Goal: Find specific page/section: Find specific page/section

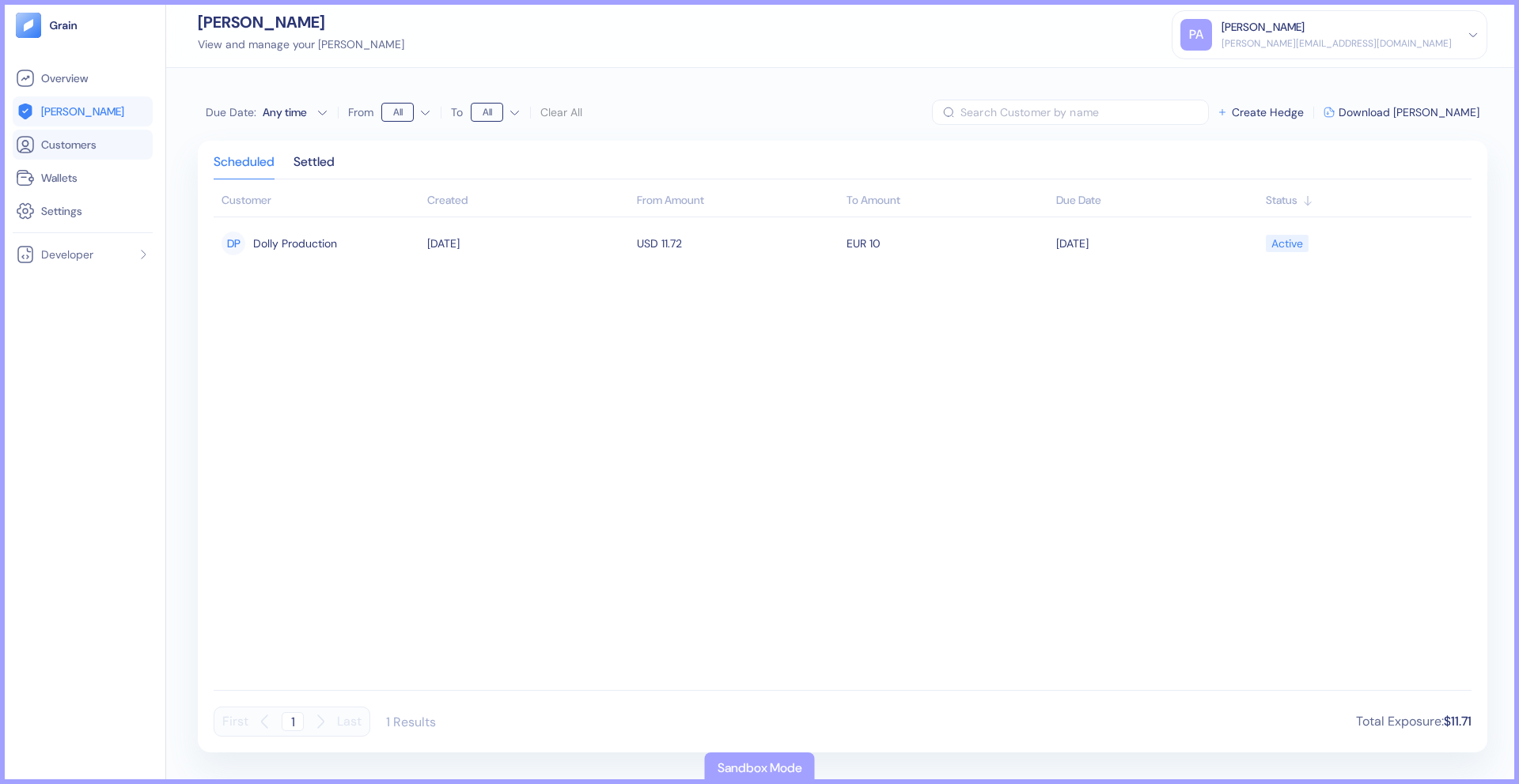
click at [78, 142] on span "Customers" at bounding box center [69, 144] width 55 height 15
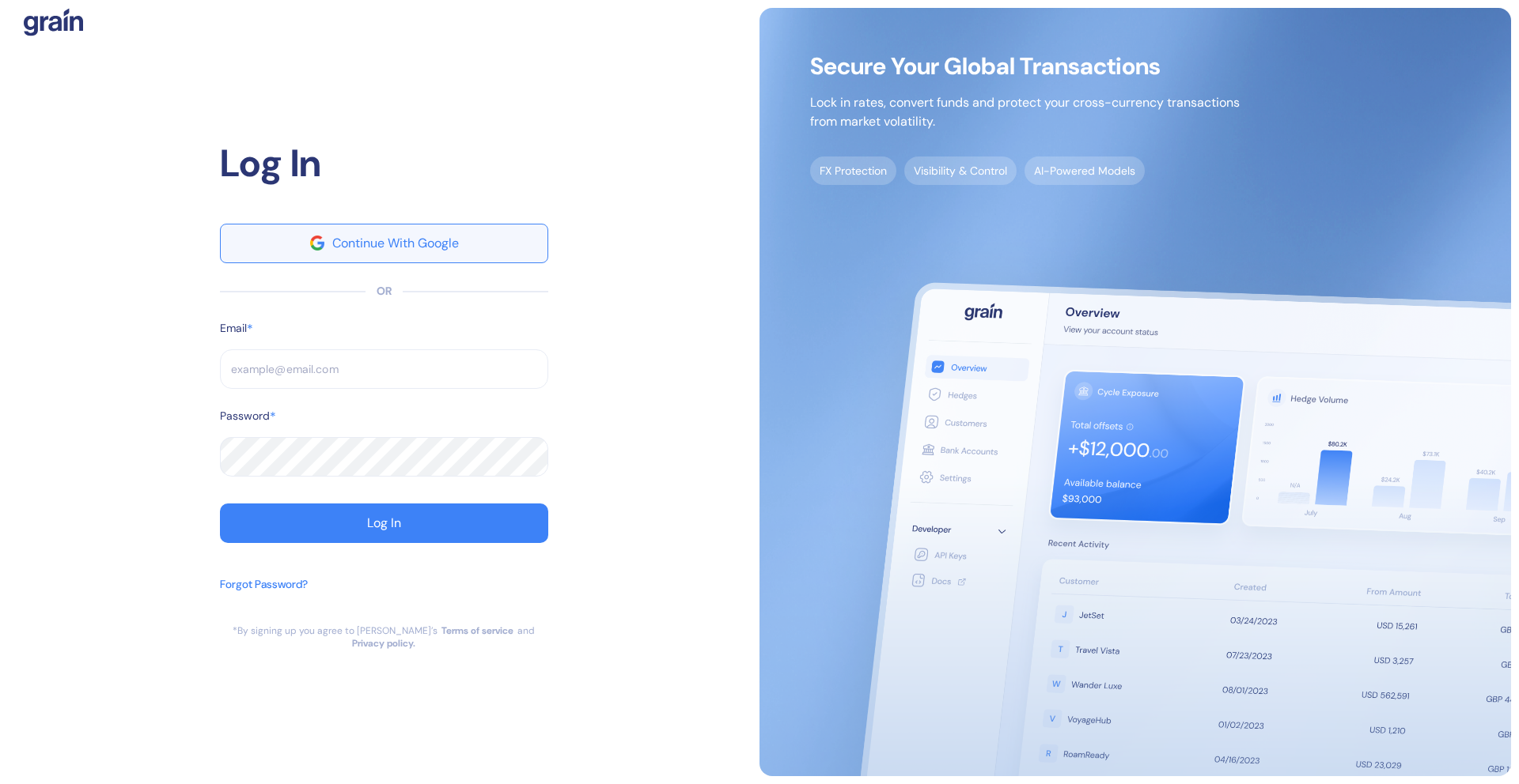
click at [483, 251] on button "Continue With Google" at bounding box center [384, 243] width 328 height 40
click at [328, 373] on input "text" at bounding box center [384, 369] width 328 height 40
click at [395, 373] on input "text" at bounding box center [384, 369] width 328 height 40
click at [468, 258] on button "Continue With Google" at bounding box center [384, 243] width 328 height 40
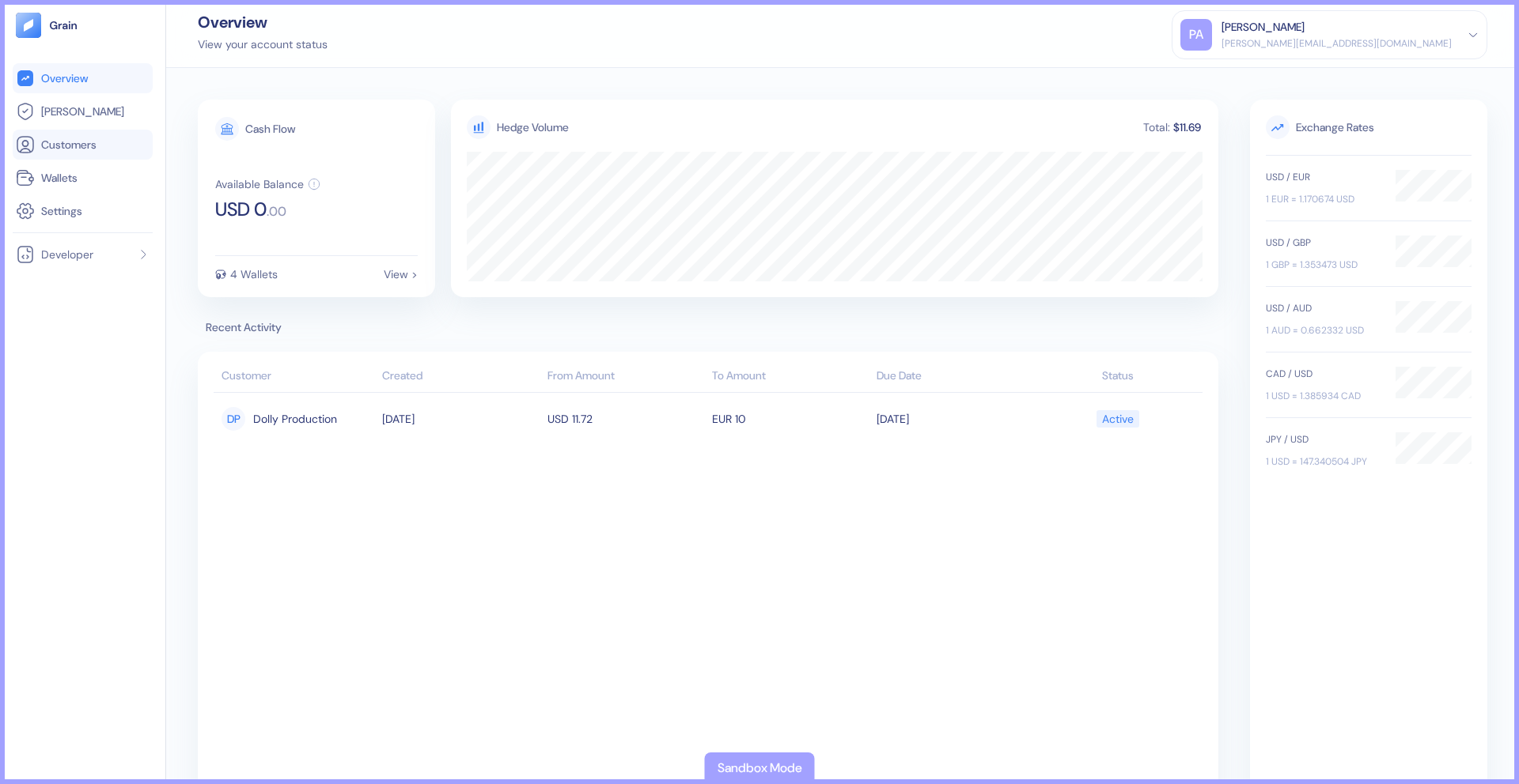
click at [58, 137] on span "Customers" at bounding box center [69, 144] width 55 height 15
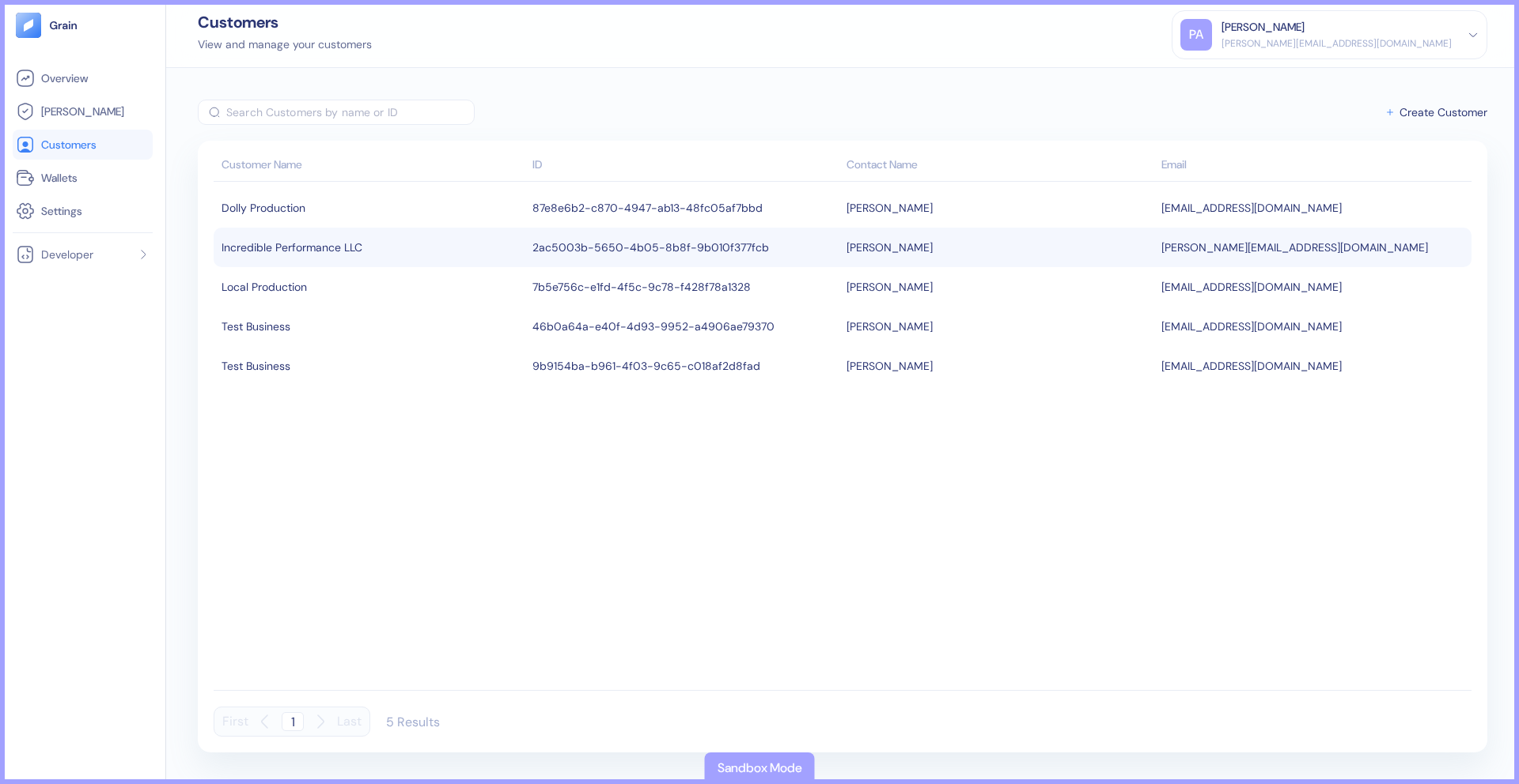
click at [288, 243] on div "Incredible Performance LLC" at bounding box center [372, 247] width 303 height 27
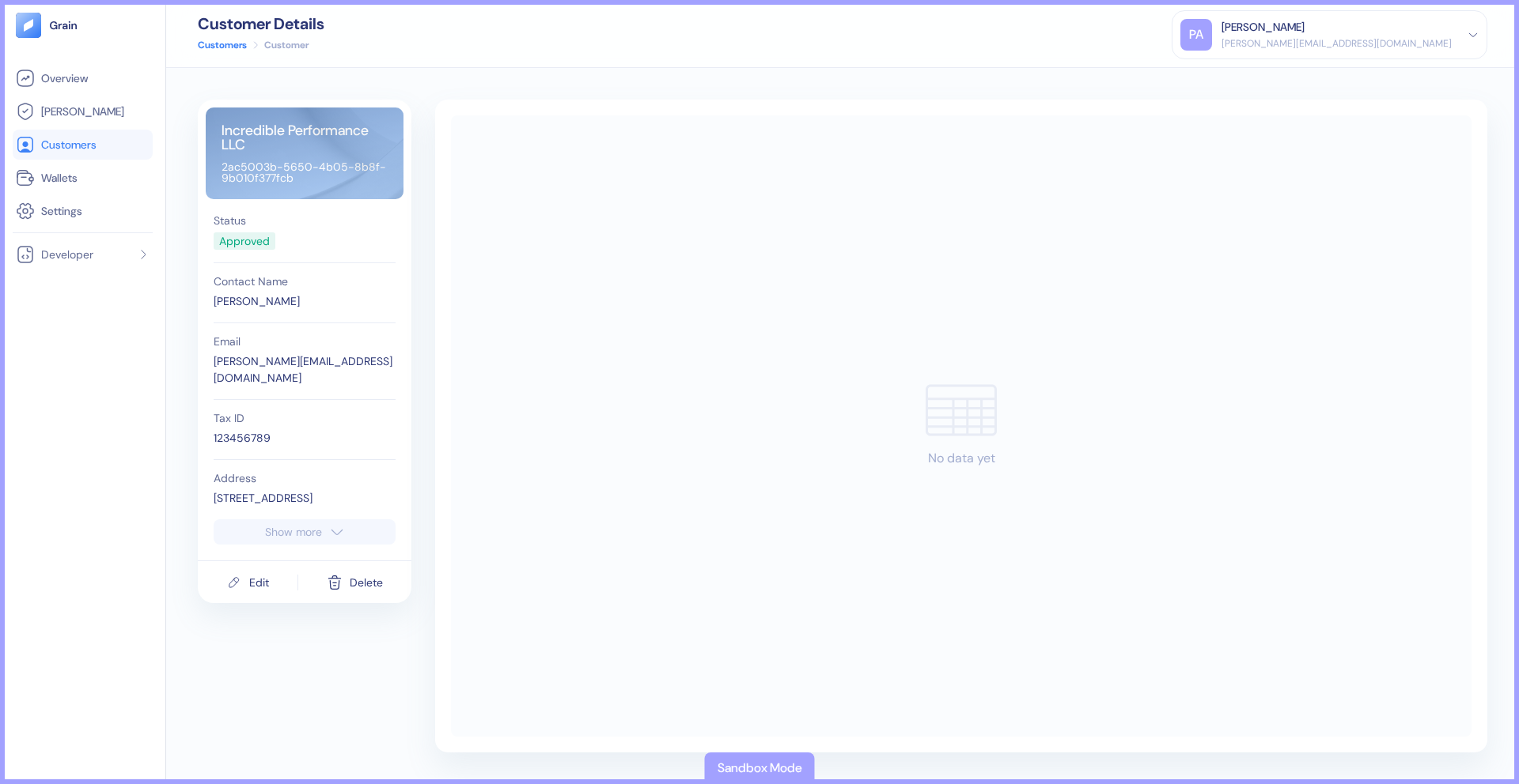
click at [35, 153] on link "Customers" at bounding box center [82, 144] width 133 height 19
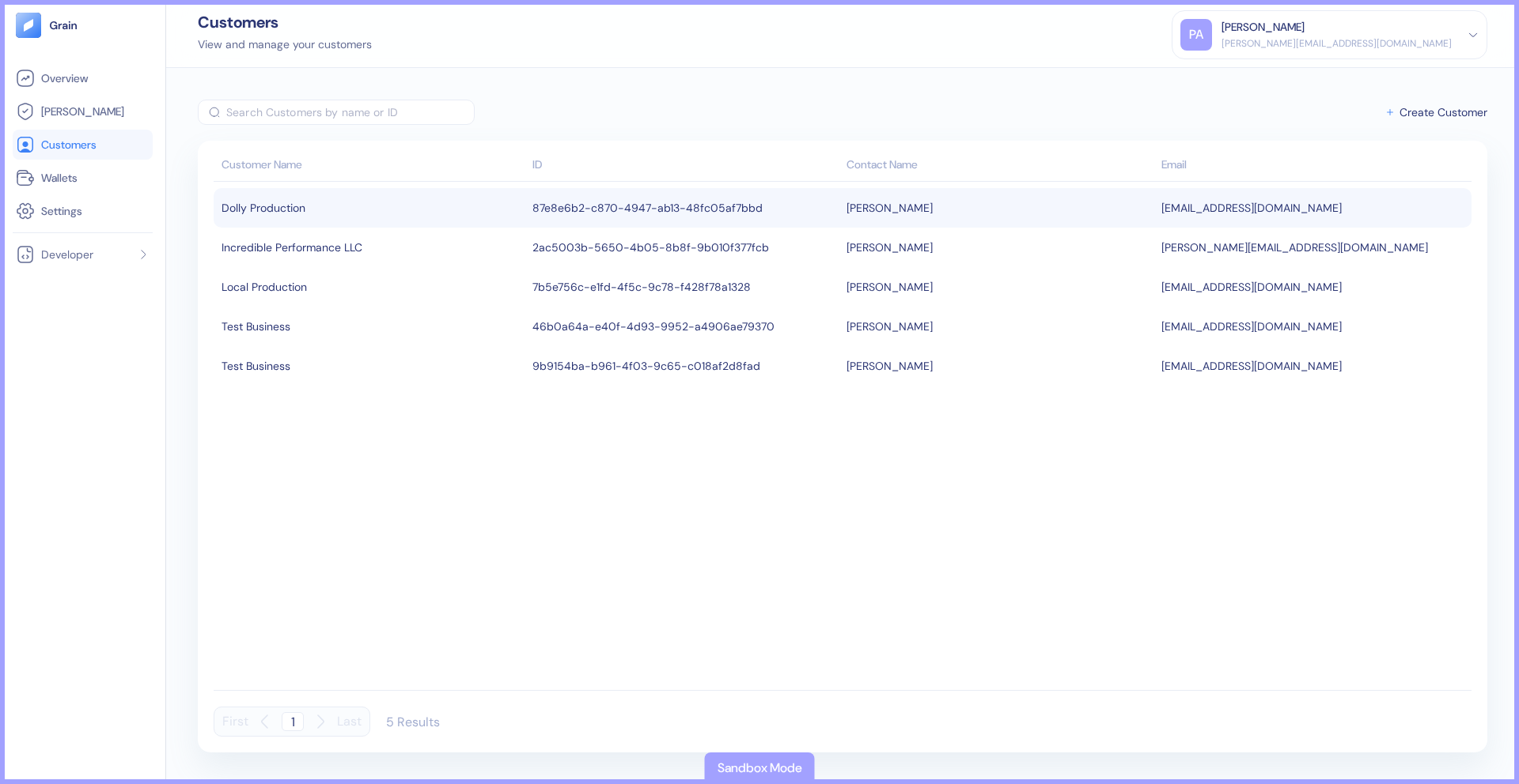
click at [329, 224] on td "Dolly Production" at bounding box center [371, 208] width 315 height 40
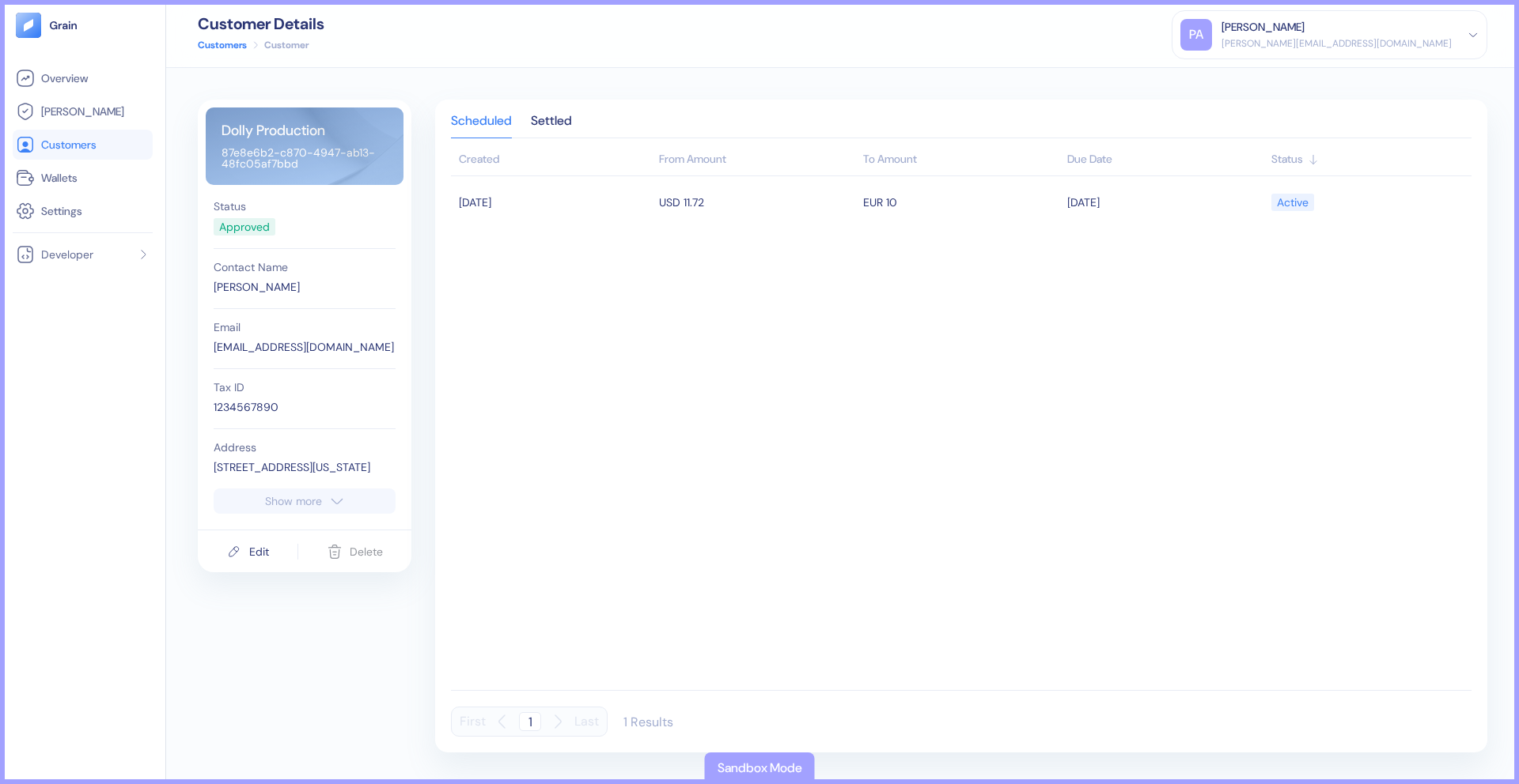
click at [532, 119] on div "Scheduled Settled" at bounding box center [961, 127] width 1020 height 23
click at [557, 111] on div "Scheduled Settled Created From Amount To Amount Due Date Status 08/12/2025 USD …" at bounding box center [961, 427] width 1052 height 653
click at [557, 112] on div "Scheduled Settled Created From Amount To Amount Due Date Status 08/12/2025 USD …" at bounding box center [961, 427] width 1052 height 653
click at [555, 123] on div "Settled" at bounding box center [551, 126] width 41 height 22
click at [493, 121] on div "Scheduled" at bounding box center [481, 126] width 61 height 22
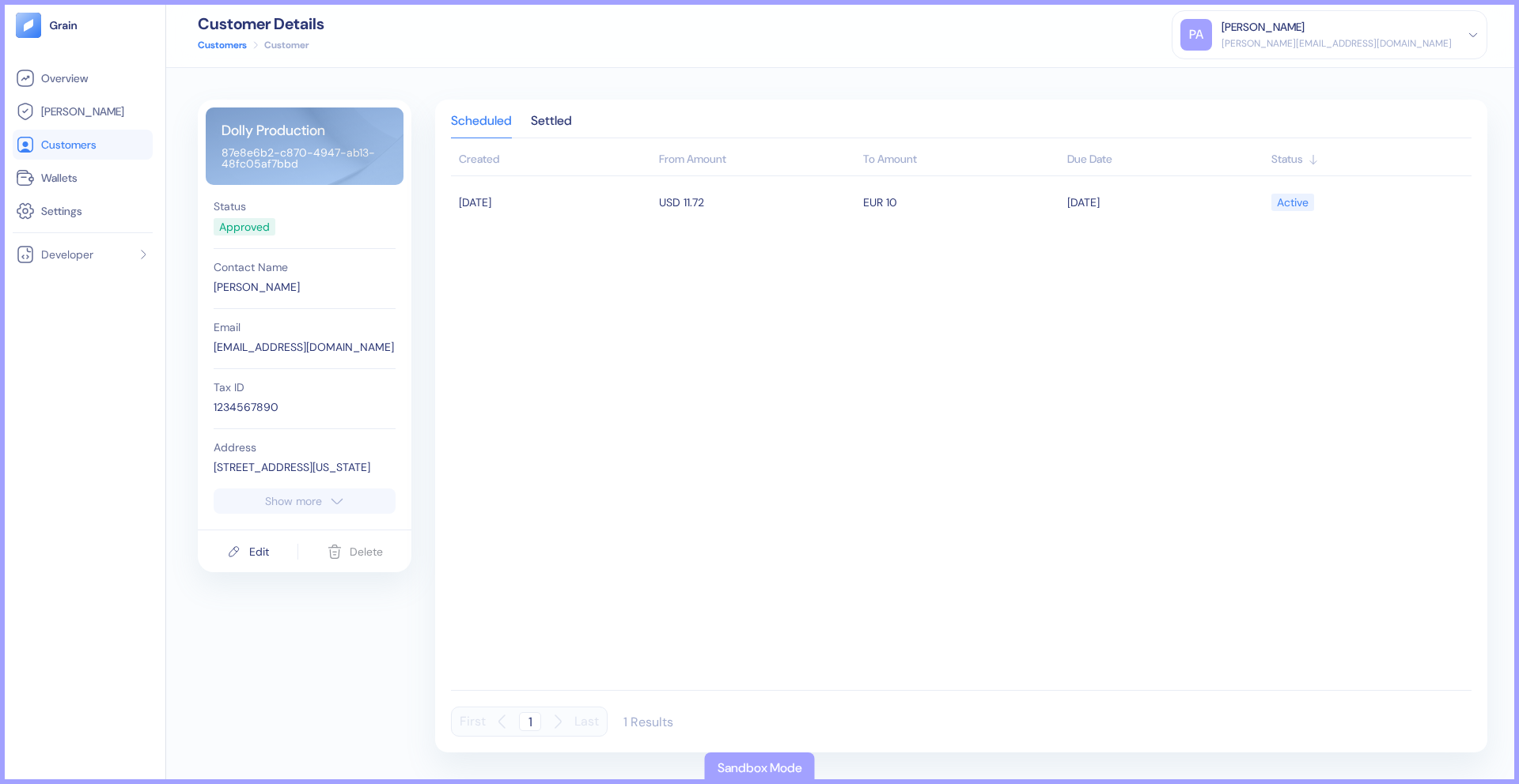
drag, startPoint x: 307, startPoint y: 165, endPoint x: 234, endPoint y: 154, distance: 73.8
click at [234, 154] on div "Dolly Production 87e8e6b2-c870-4947-ab13-48fc05af7bbd" at bounding box center [304, 145] width 197 height 77
click at [221, 151] on div "Dolly Production 87e8e6b2-c870-4947-ab13-48fc05af7bbd" at bounding box center [304, 145] width 197 height 77
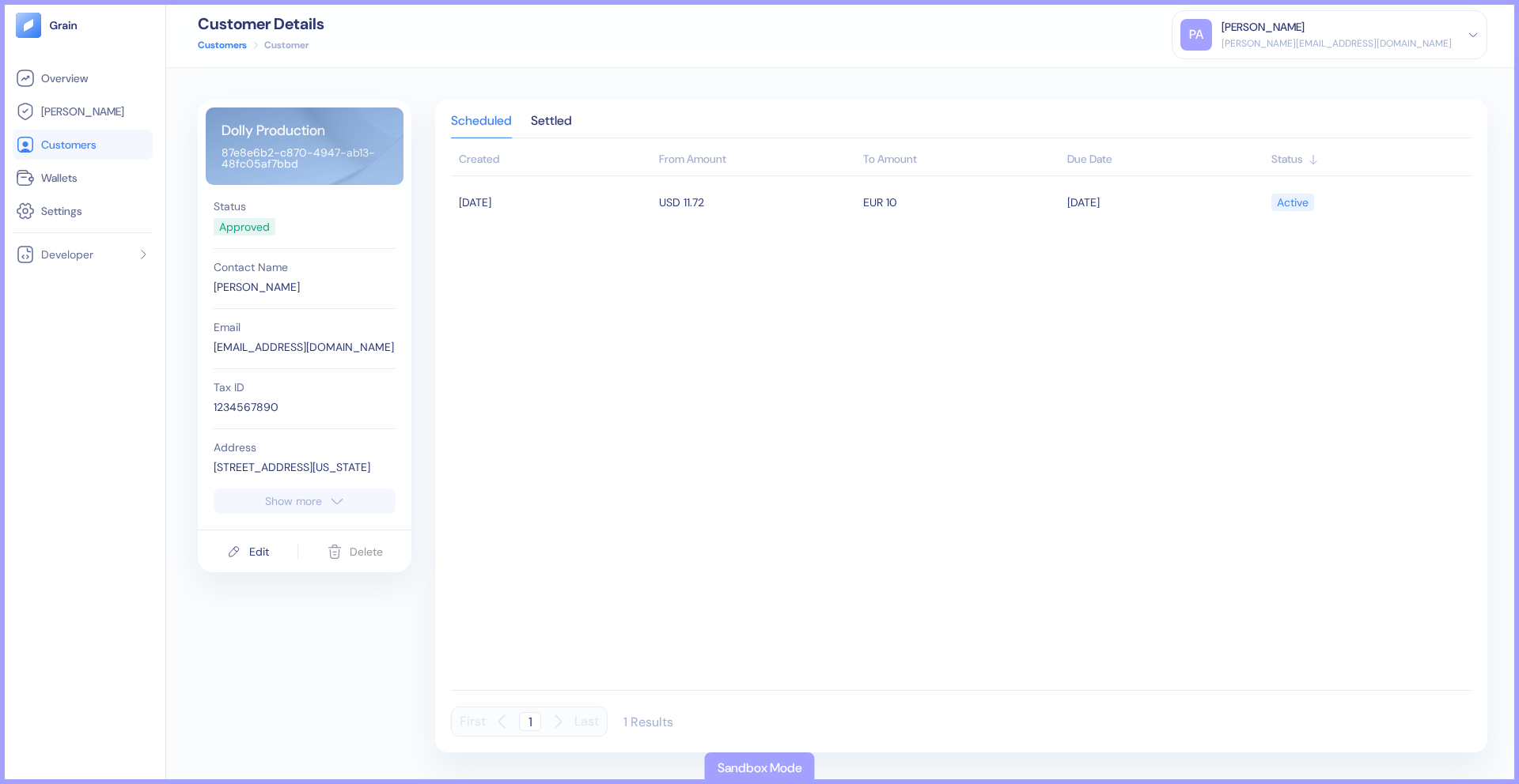
click at [268, 158] on div "Dolly Production 87e8e6b2-c870-4947-ab13-48fc05af7bbd" at bounding box center [304, 145] width 197 height 77
drag, startPoint x: 323, startPoint y: 166, endPoint x: 213, endPoint y: 153, distance: 110.8
click at [212, 153] on div "Dolly Production 87e8e6b2-c870-4947-ab13-48fc05af7bbd" at bounding box center [304, 145] width 197 height 77
click at [52, 141] on span "Customers" at bounding box center [69, 144] width 55 height 15
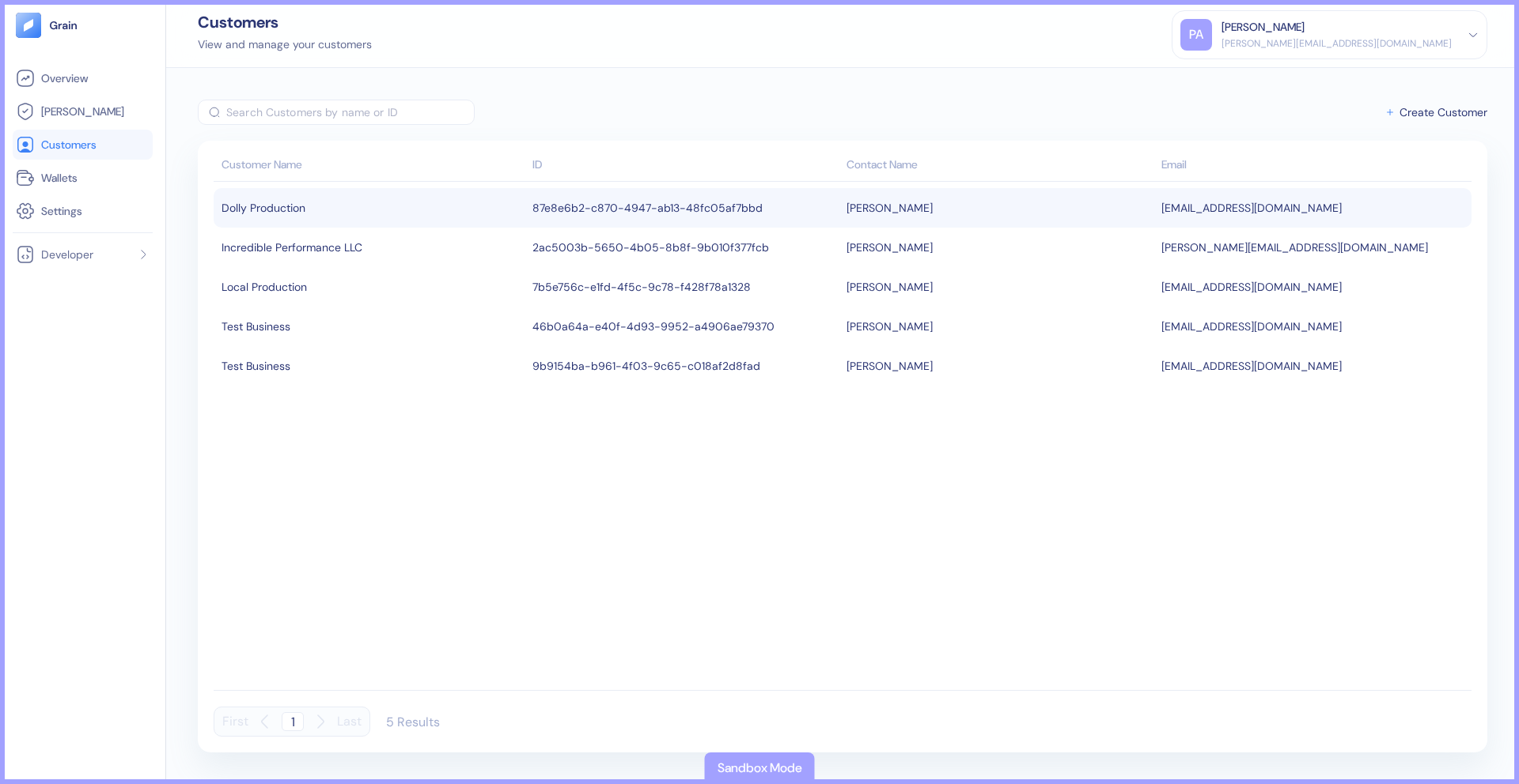
click at [267, 214] on div "Dolly Production" at bounding box center [372, 207] width 303 height 27
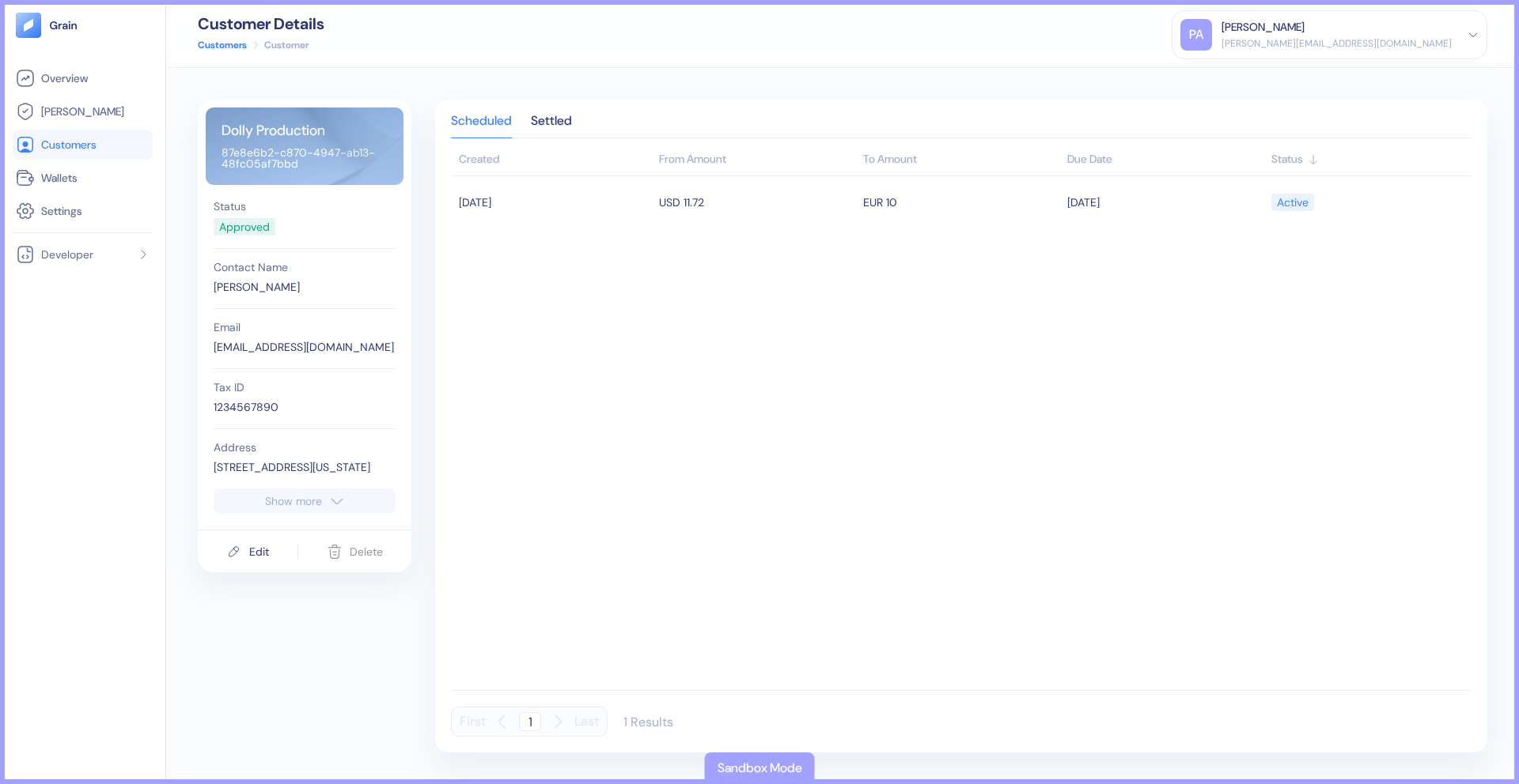
click at [103, 149] on link "Customers" at bounding box center [82, 144] width 133 height 19
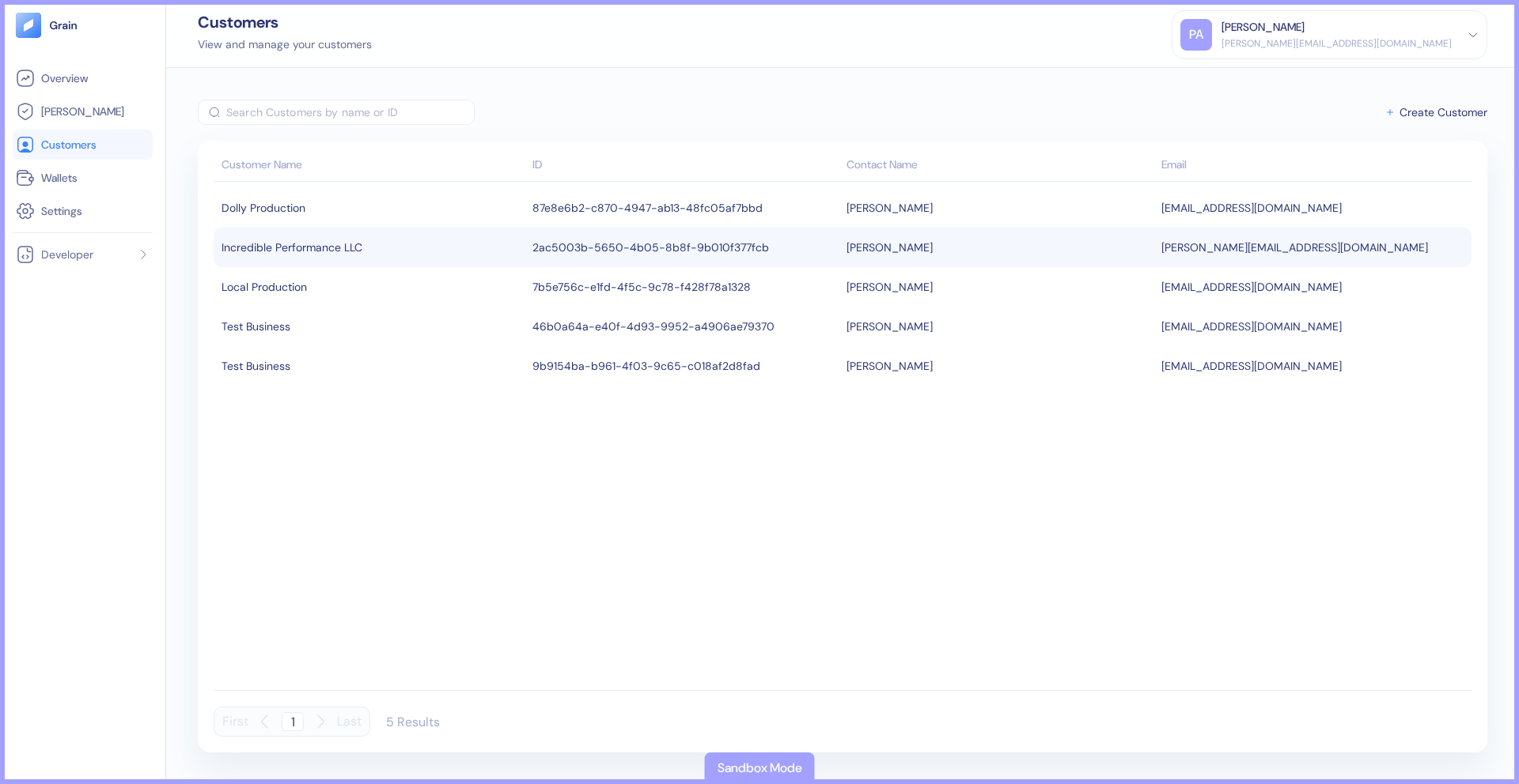
click at [245, 244] on div "Incredible Performance LLC" at bounding box center [372, 247] width 303 height 27
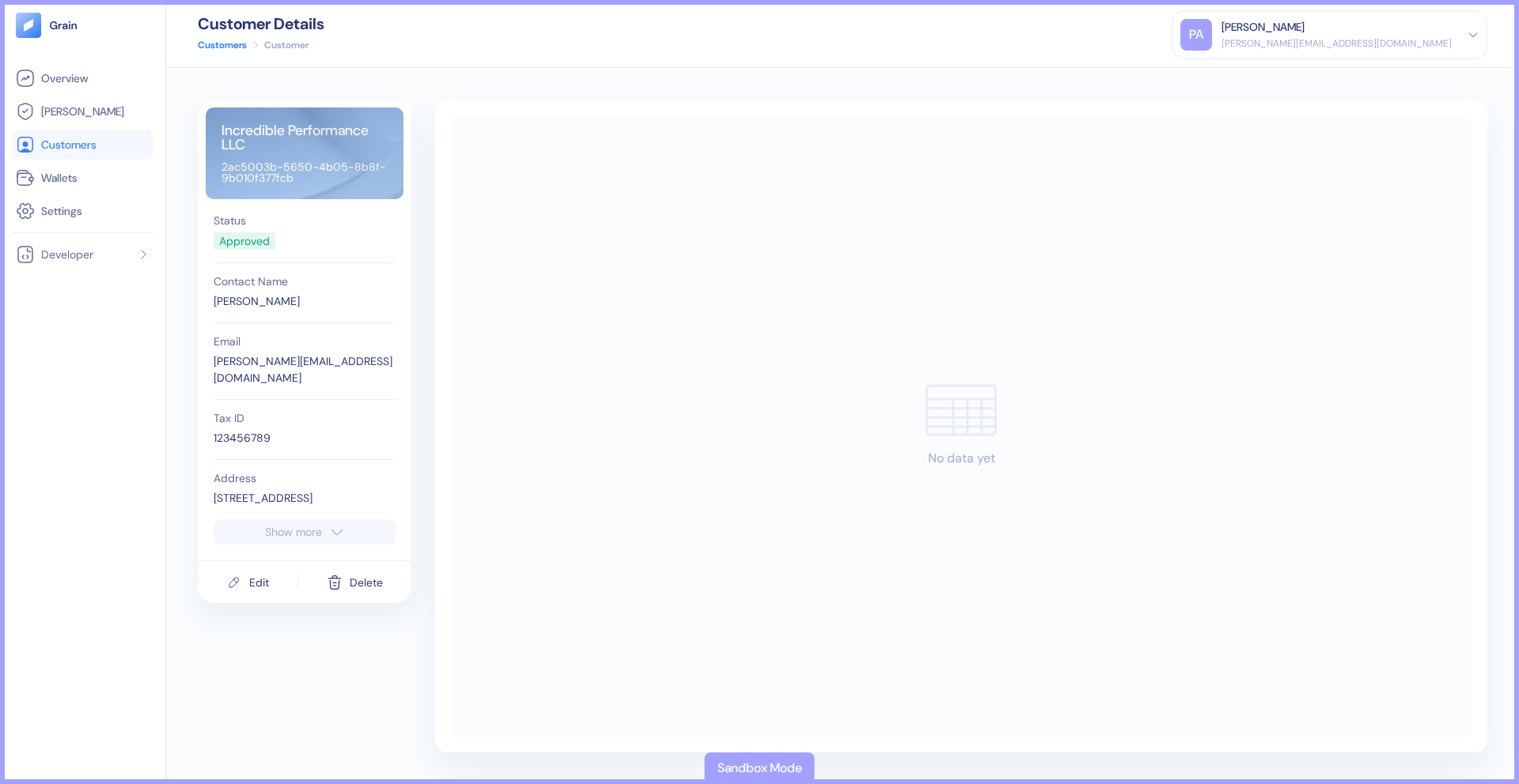
click at [91, 139] on span "Customers" at bounding box center [69, 144] width 55 height 15
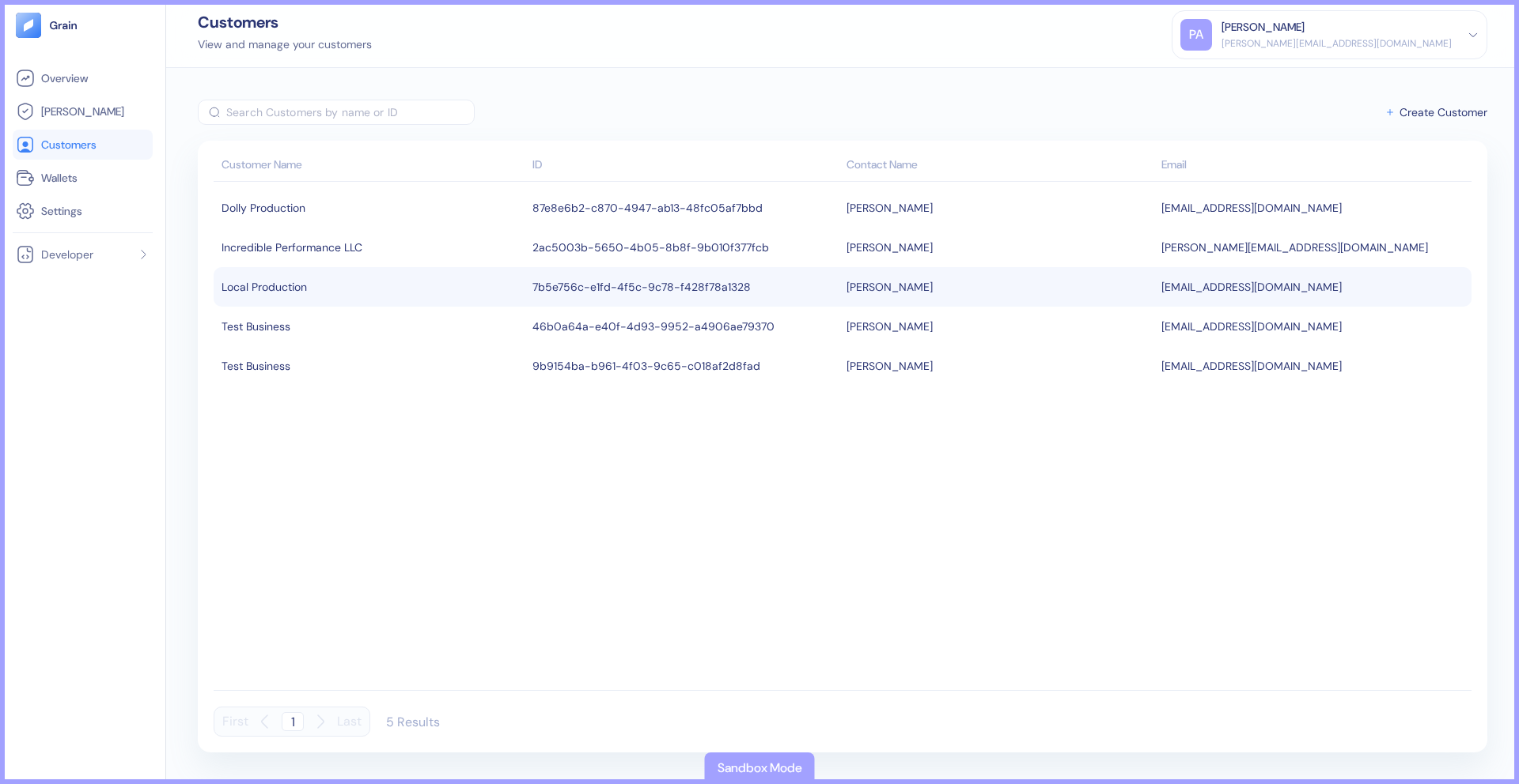
click at [273, 286] on div "Local Production" at bounding box center [372, 287] width 303 height 27
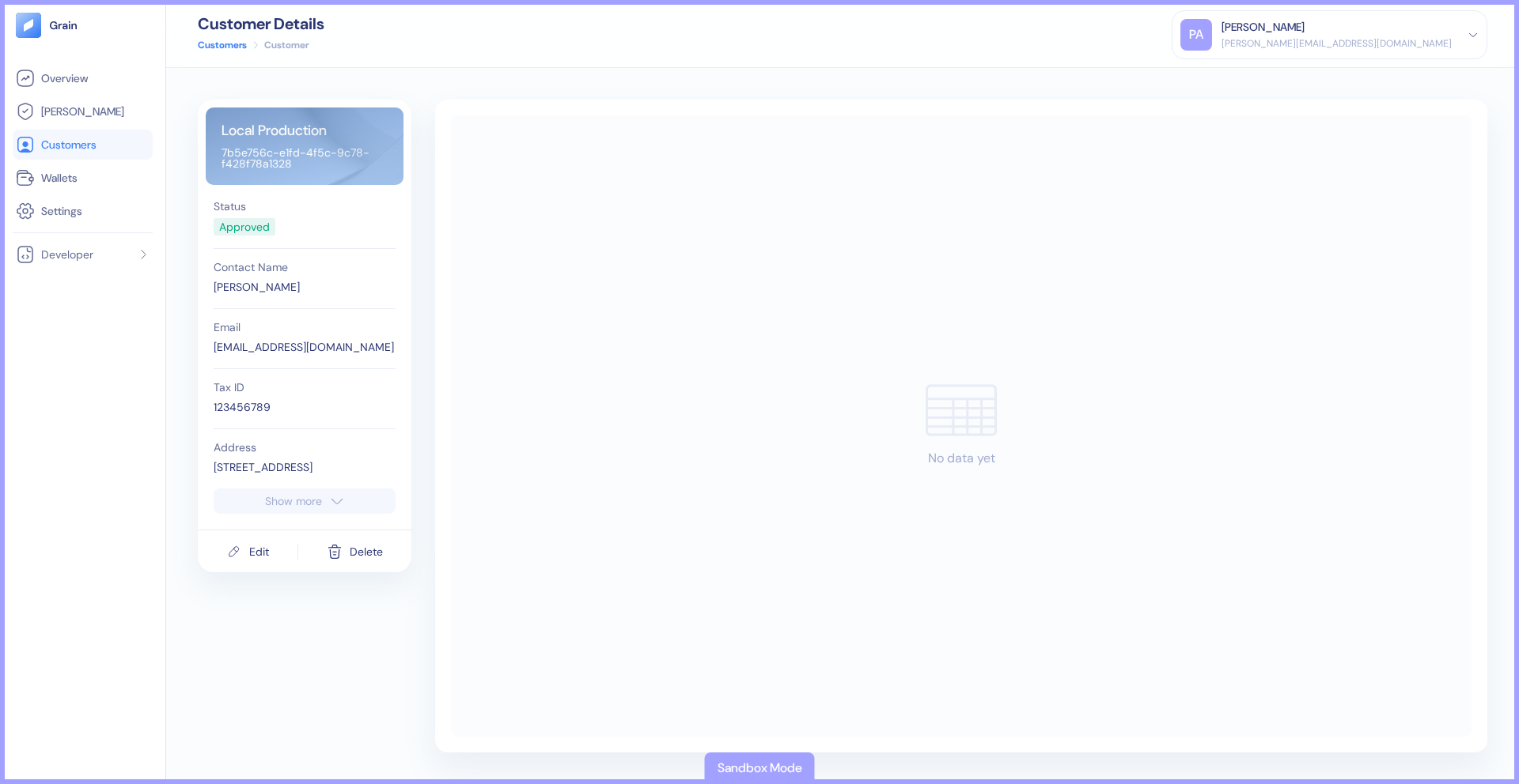
click at [92, 145] on span "Customers" at bounding box center [69, 144] width 55 height 15
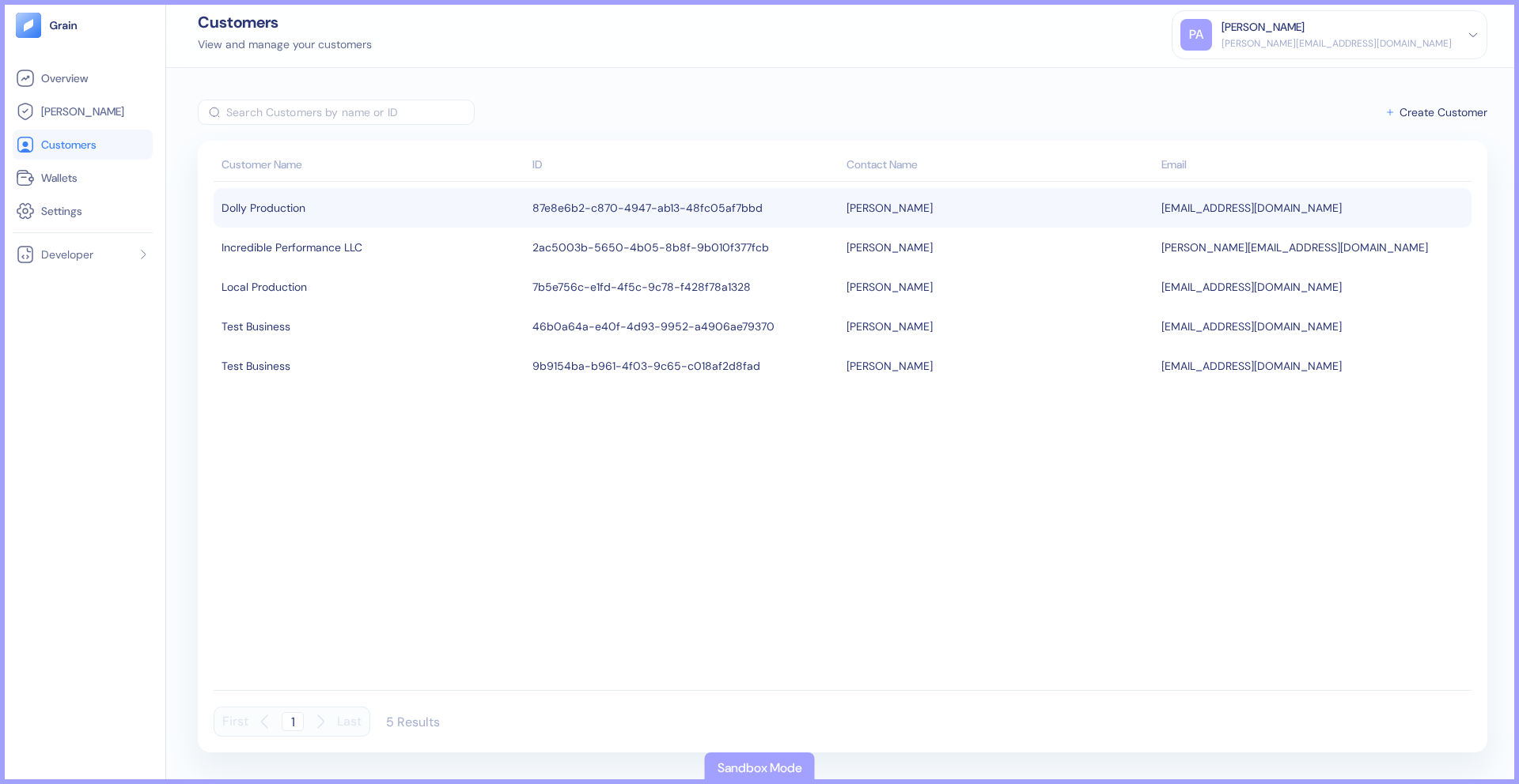
click at [328, 209] on div "Dolly Production" at bounding box center [372, 207] width 303 height 27
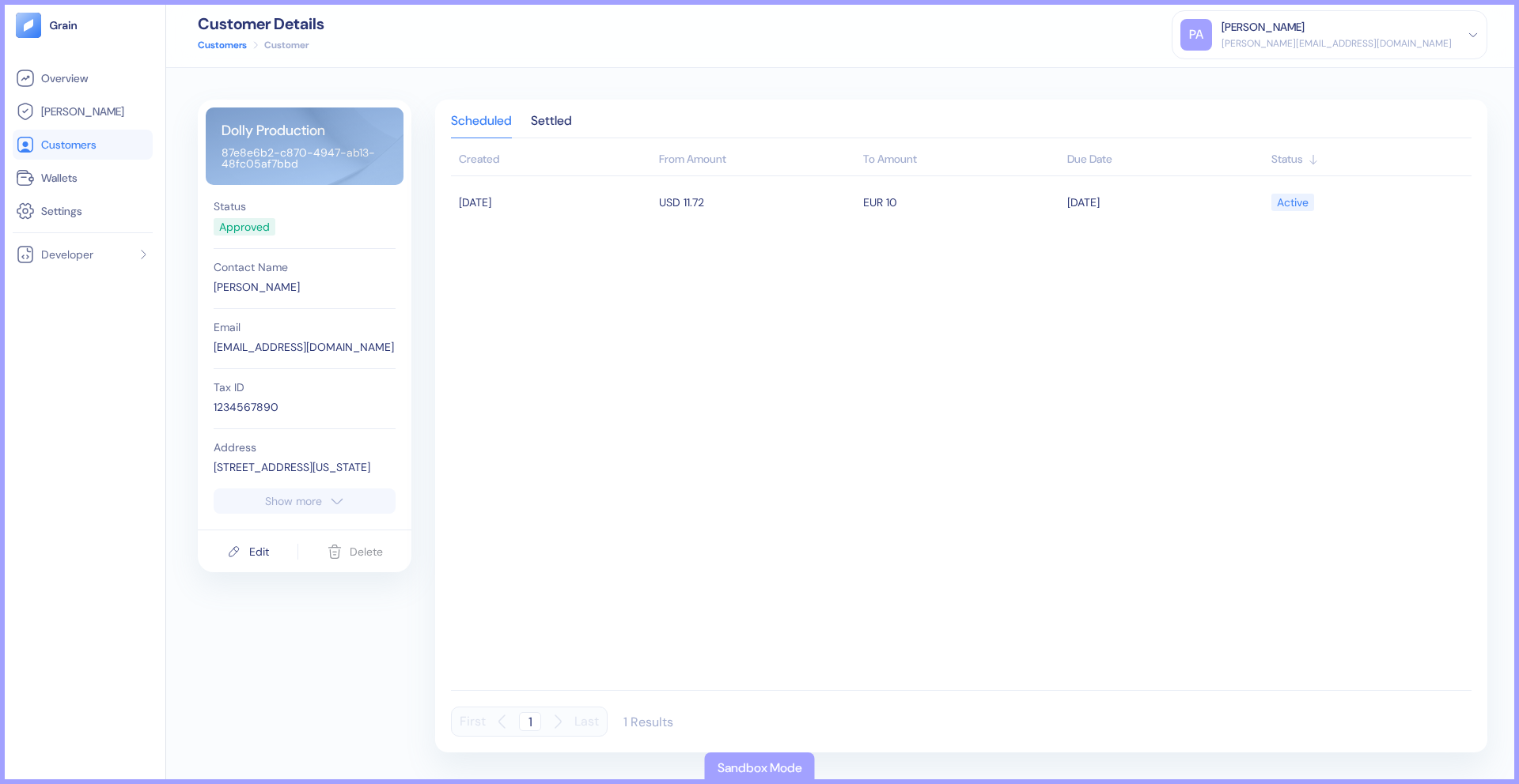
click at [83, 141] on span "Customers" at bounding box center [69, 144] width 55 height 15
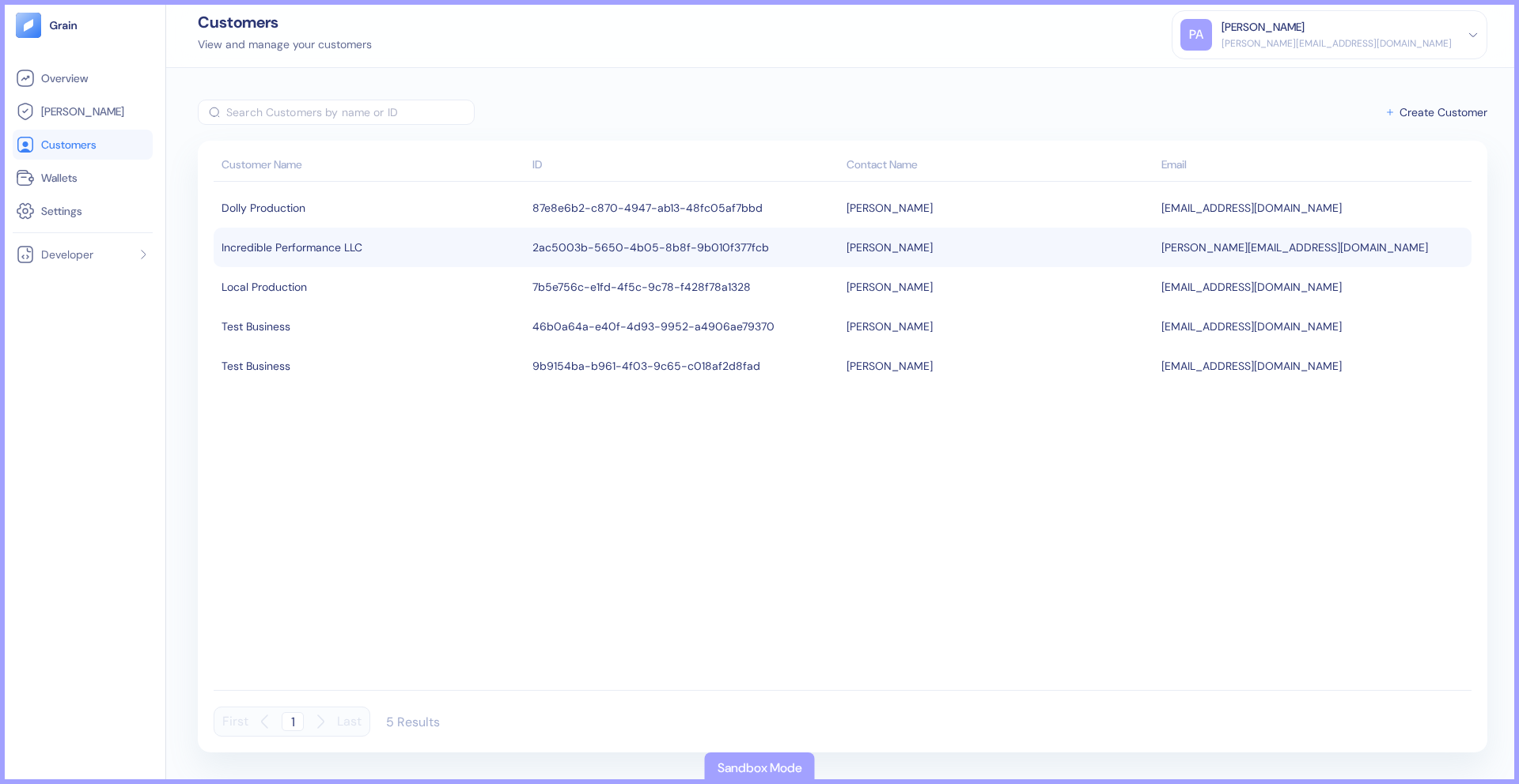
click at [303, 252] on div "Incredible Performance LLC" at bounding box center [372, 247] width 303 height 27
click at [326, 249] on div "Incredible Performance LLC" at bounding box center [372, 247] width 303 height 27
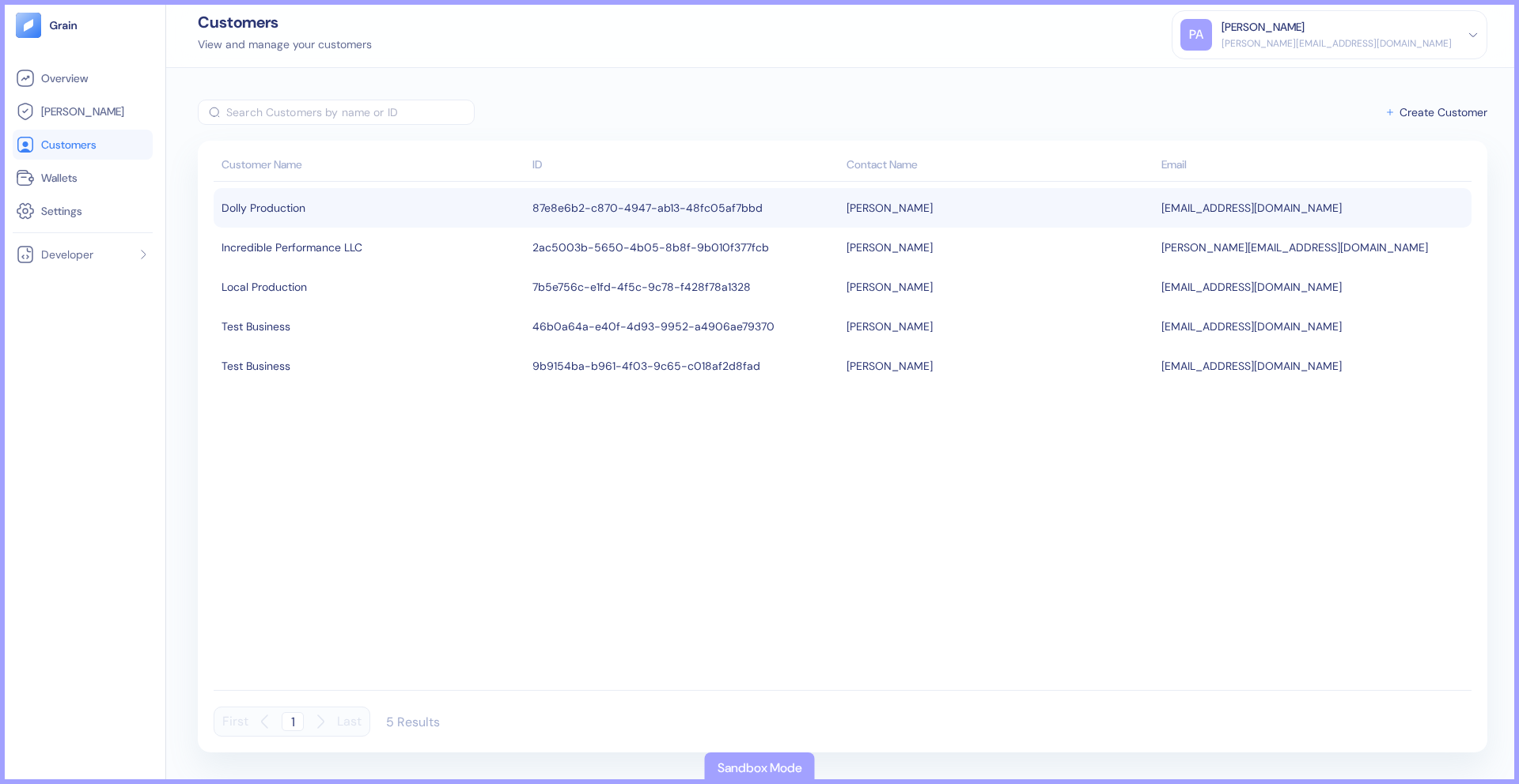
click at [309, 216] on div "Dolly Production" at bounding box center [372, 207] width 303 height 27
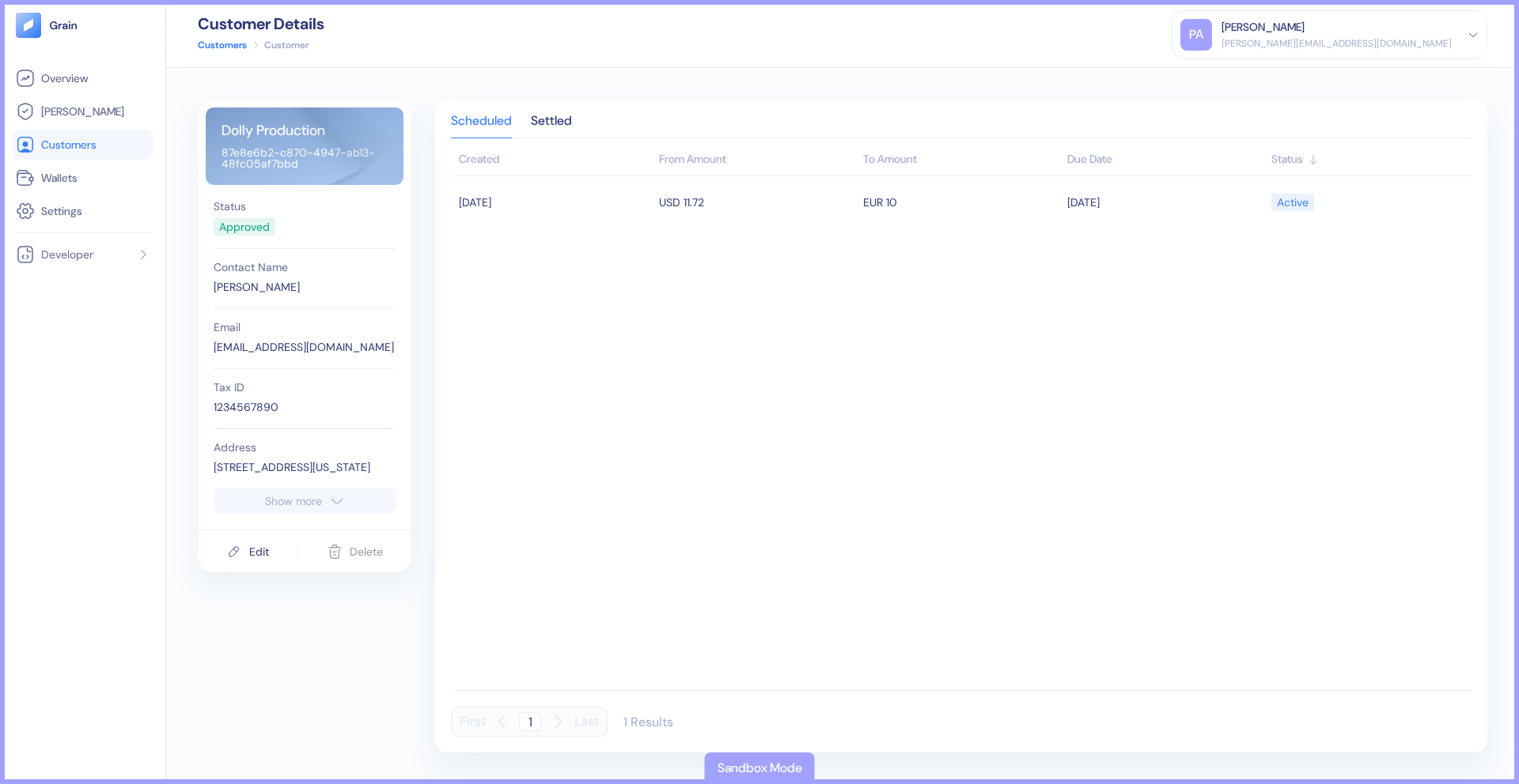
click at [416, 90] on div "Dolly Production 87e8e6b2-c870-4947-ab13-48fc05af7bbd Status Approved Contact N…" at bounding box center [842, 427] width 1352 height 717
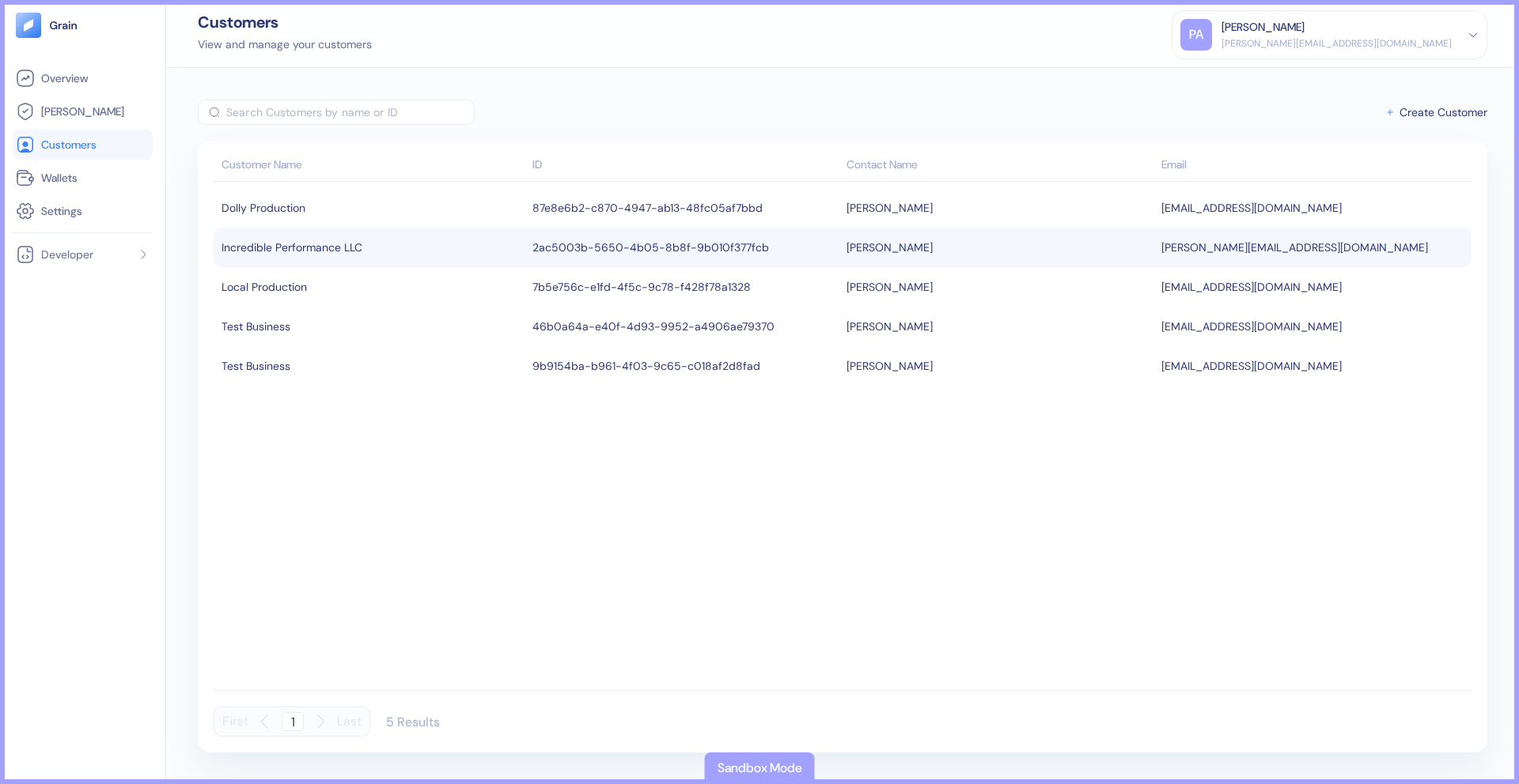
click at [485, 252] on div "Incredible Performance LLC" at bounding box center [372, 247] width 303 height 27
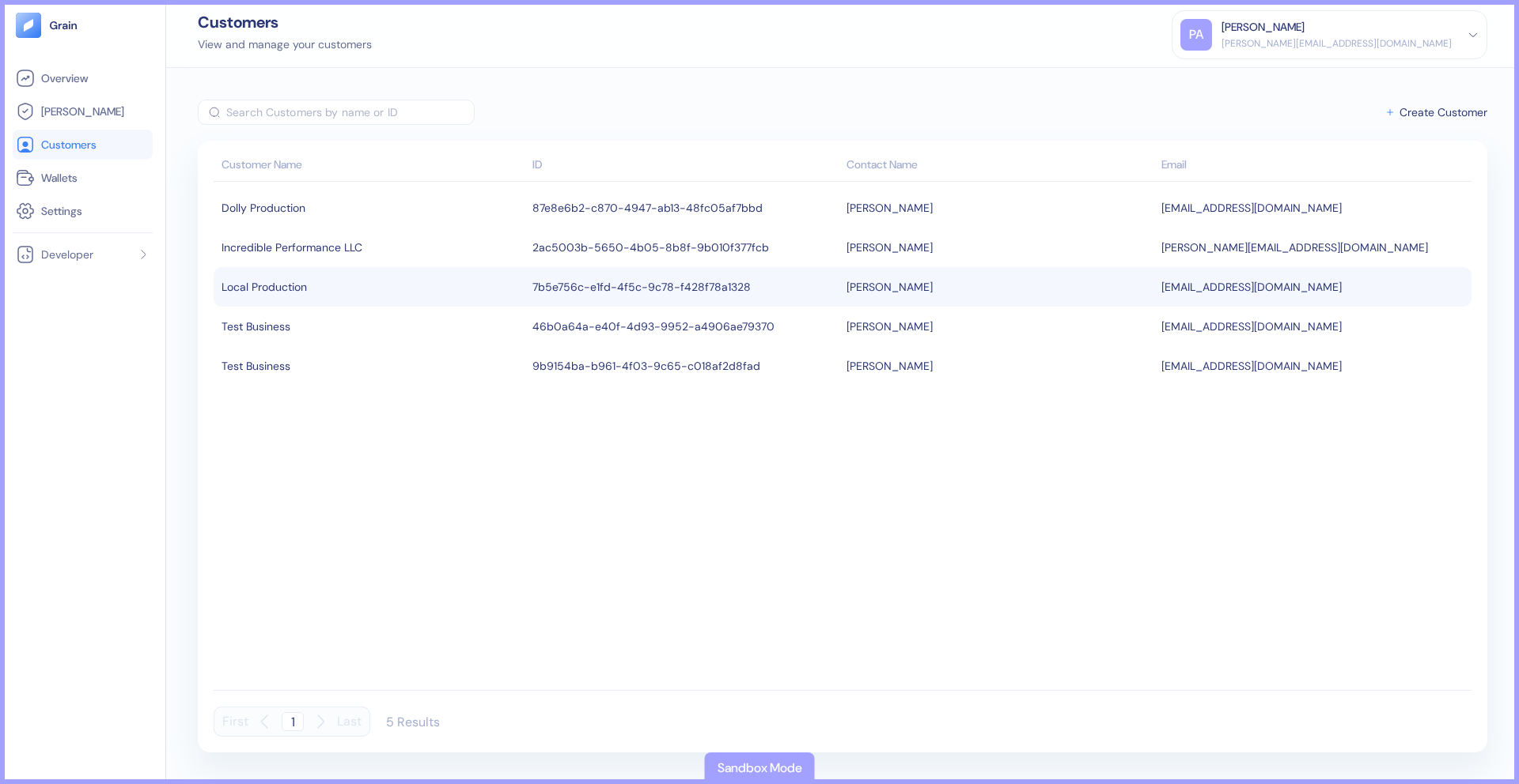
click at [493, 276] on div "Local Production" at bounding box center [372, 287] width 303 height 27
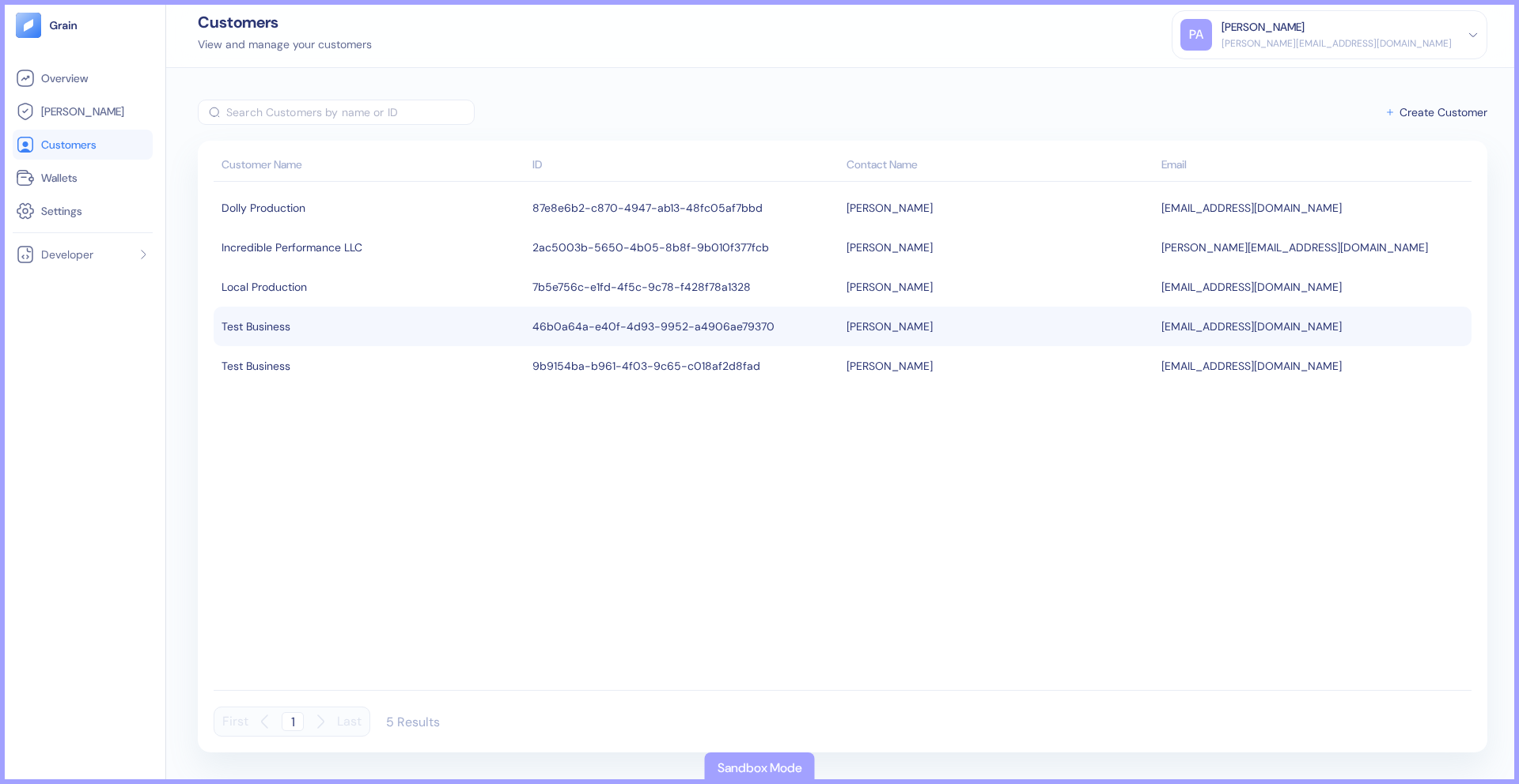
click at [565, 337] on td "46b0a64a-e40f-4d93-9952-a4906ae79370" at bounding box center [685, 327] width 315 height 40
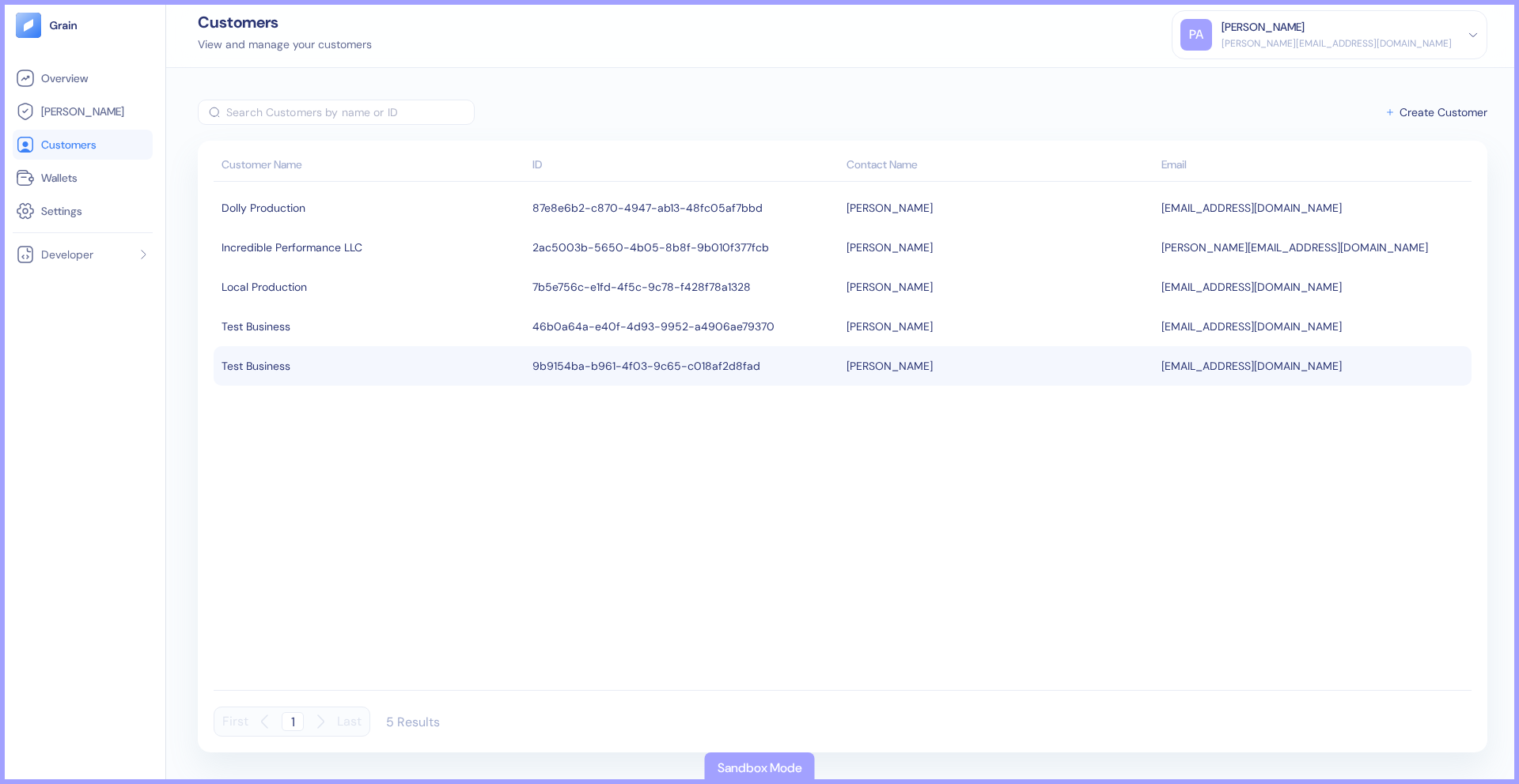
click at [484, 366] on div "Test Business" at bounding box center [372, 366] width 303 height 27
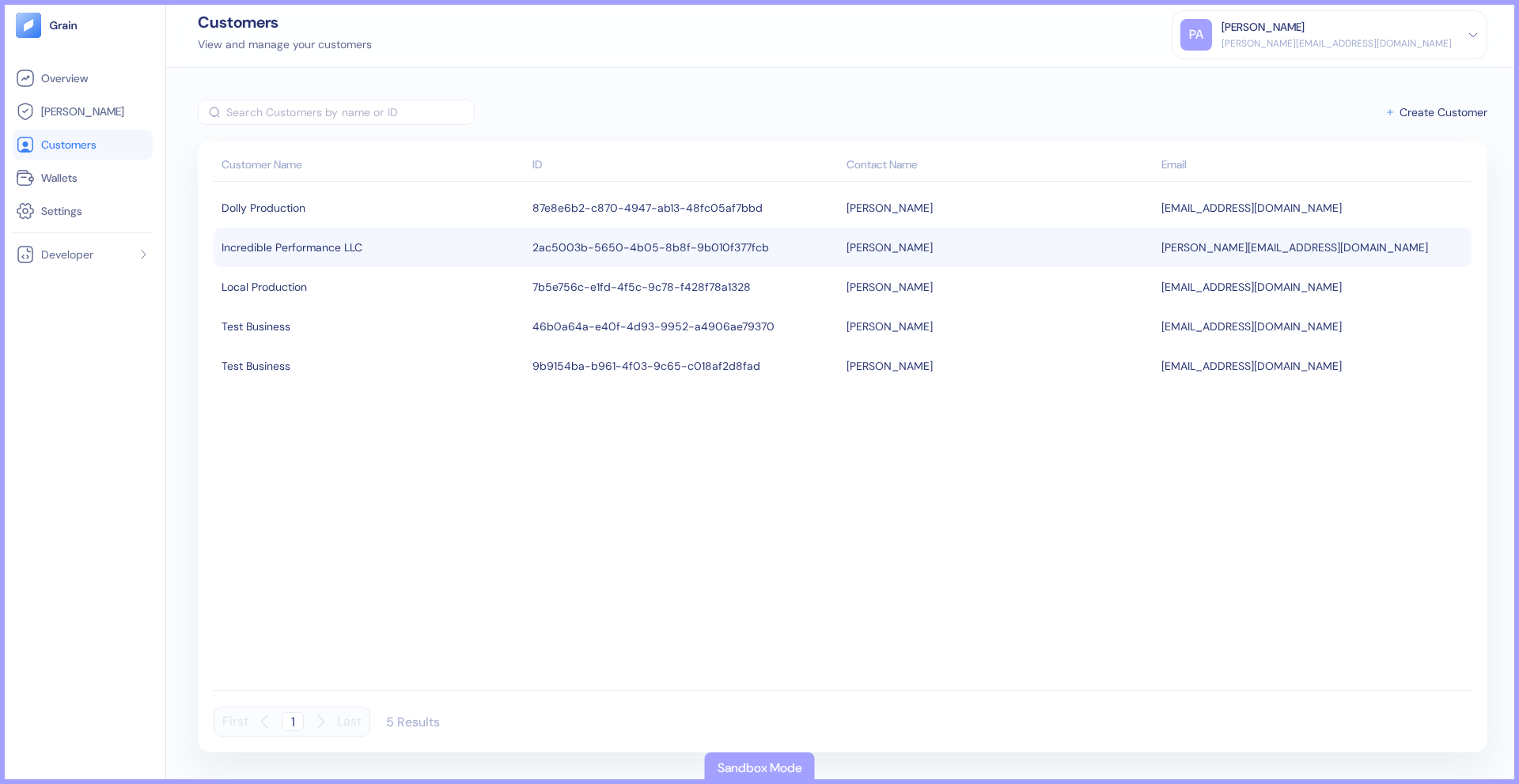
click at [514, 256] on div "Incredible Performance LLC" at bounding box center [372, 247] width 303 height 27
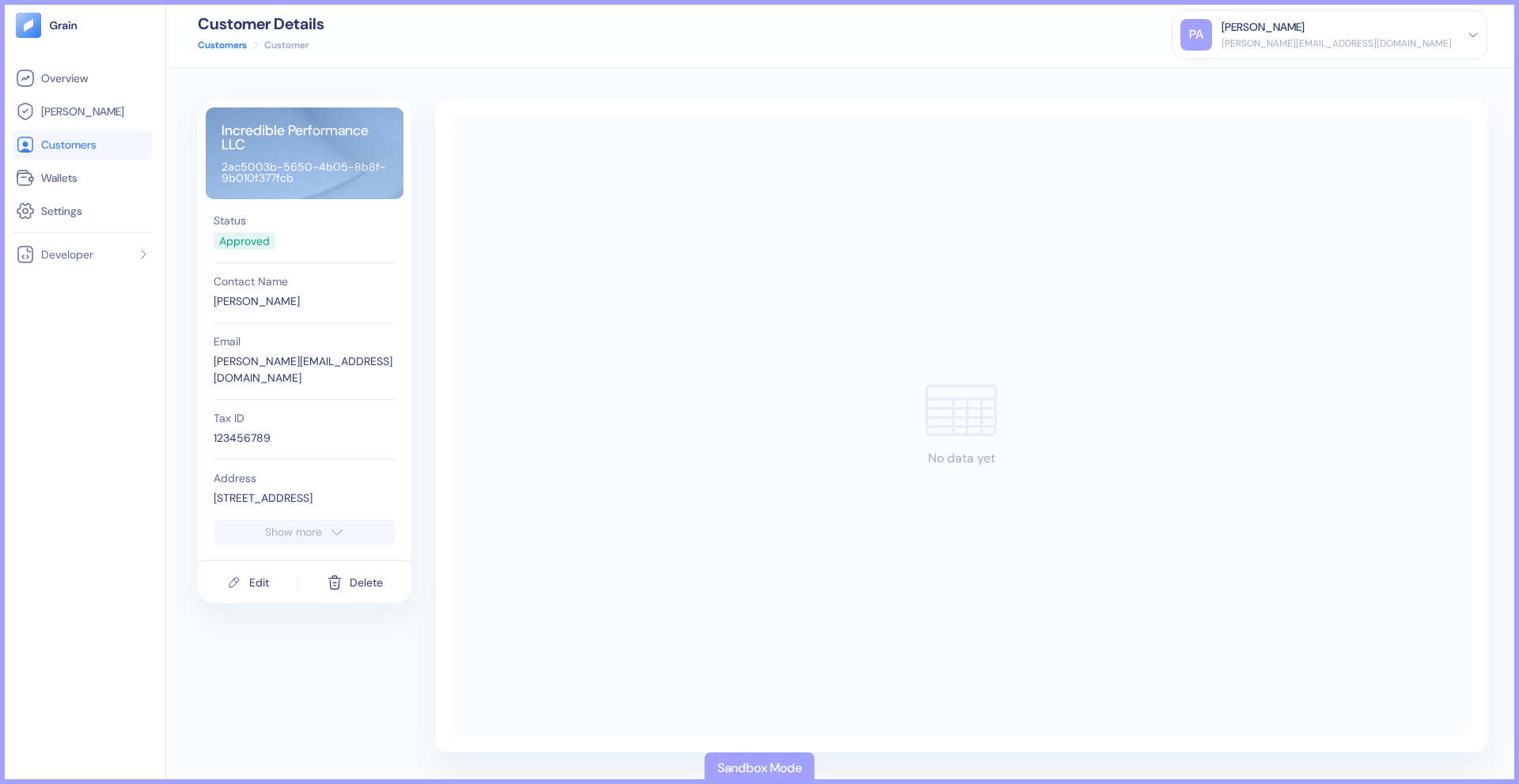
click at [60, 145] on span "Customers" at bounding box center [69, 144] width 55 height 15
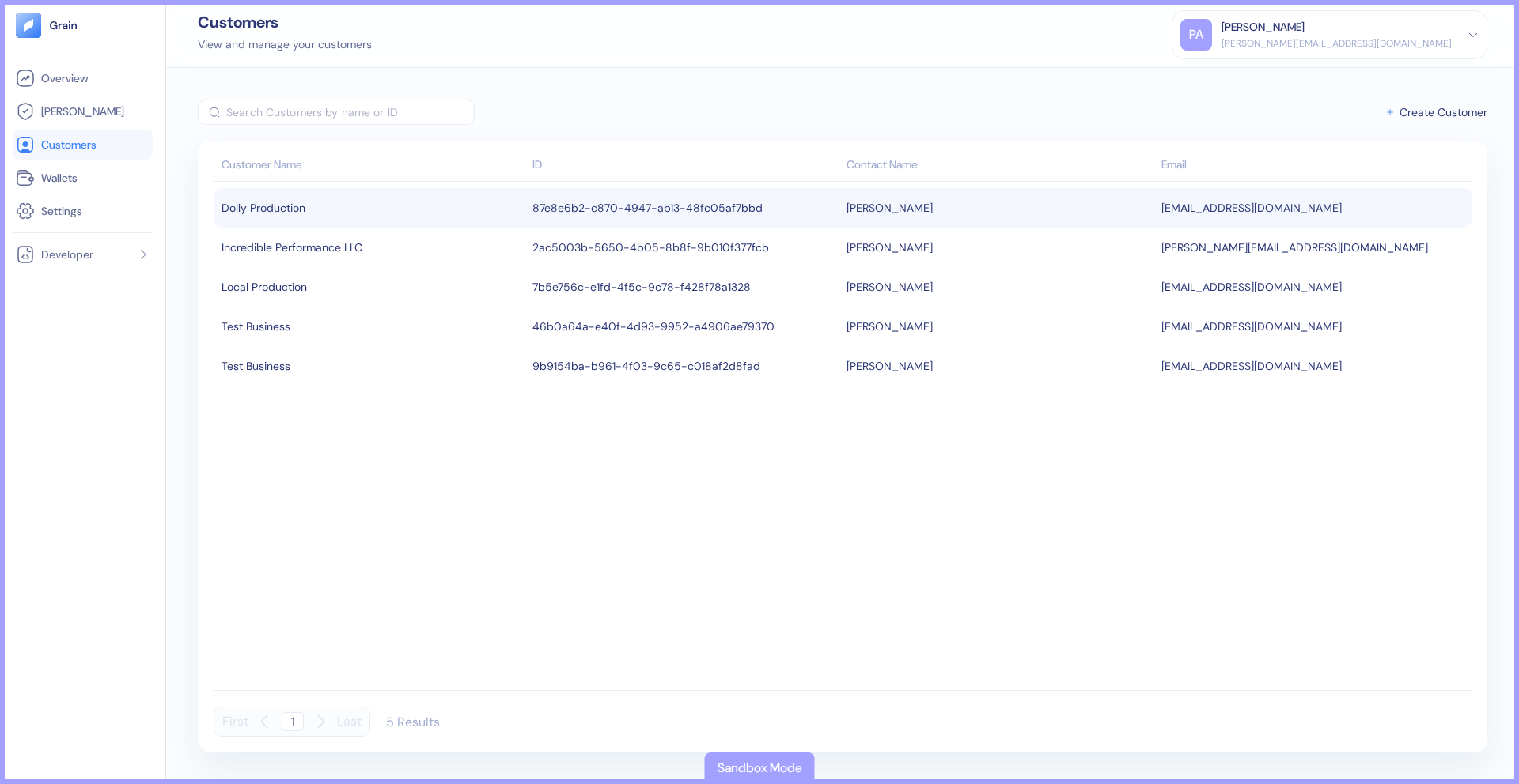
click at [436, 204] on div "Dolly Production" at bounding box center [372, 207] width 303 height 27
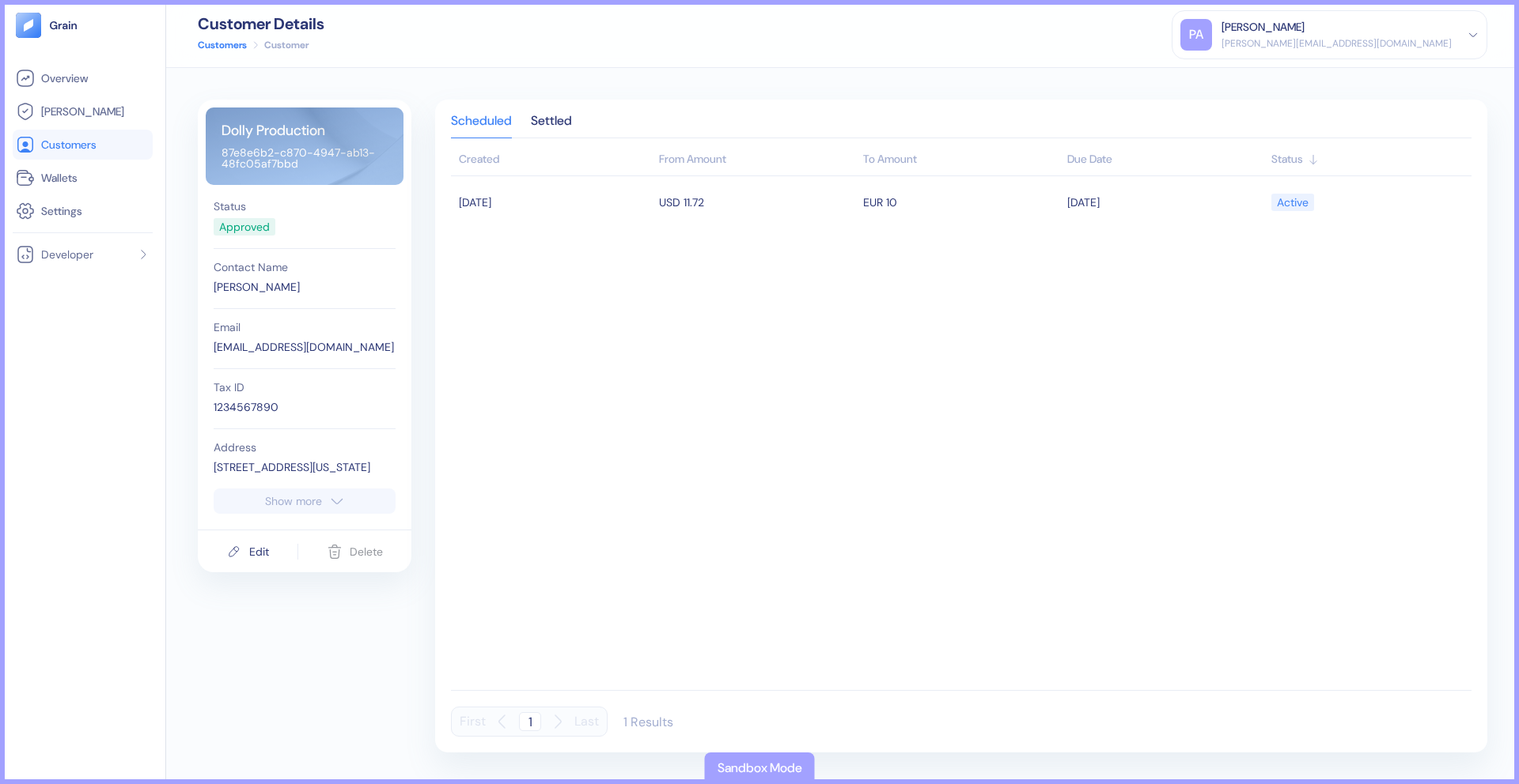
click at [64, 146] on span "Customers" at bounding box center [69, 144] width 55 height 15
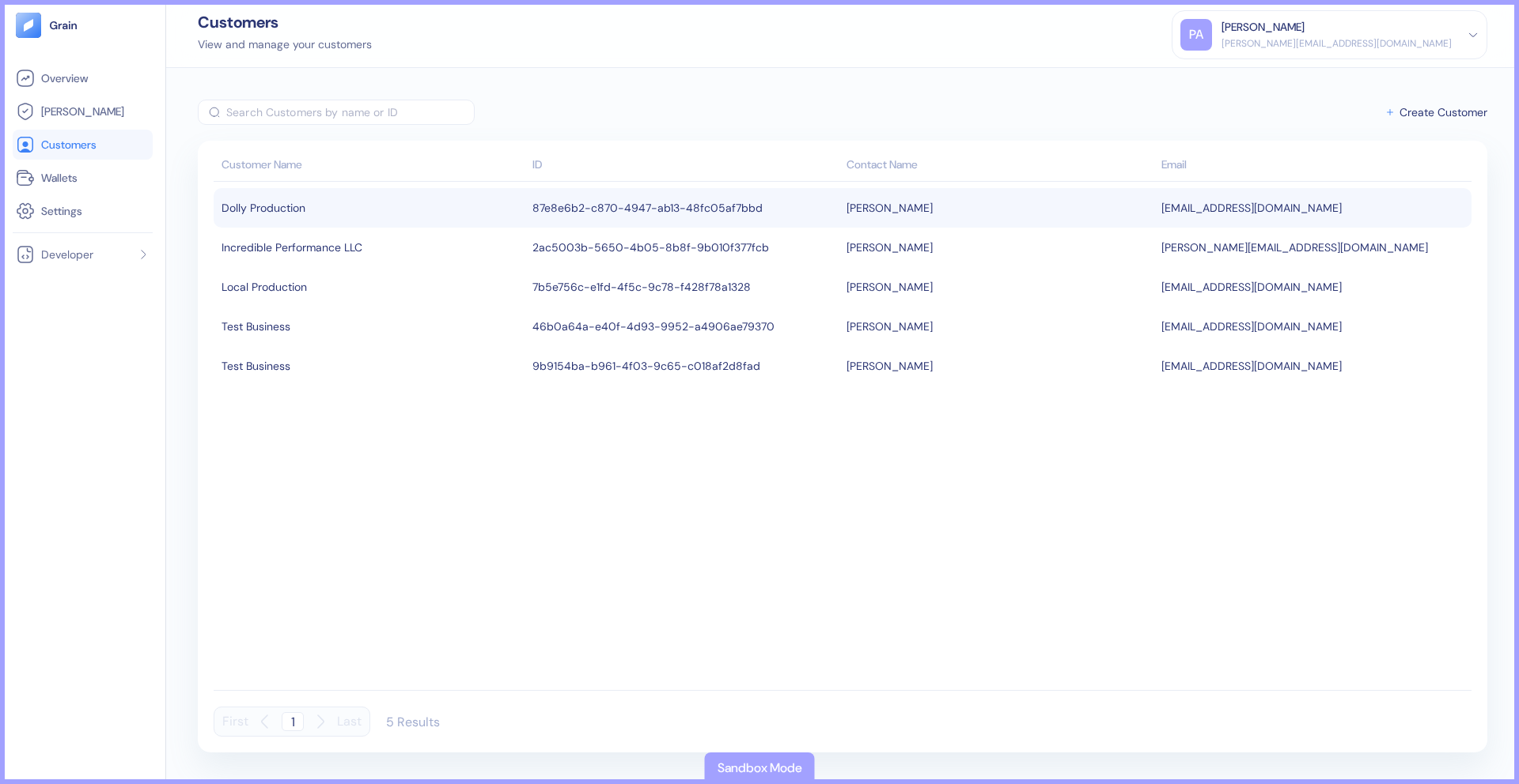
click at [714, 205] on td "87e8e6b2-c870-4947-ab13-48fc05af7bbd" at bounding box center [685, 208] width 315 height 40
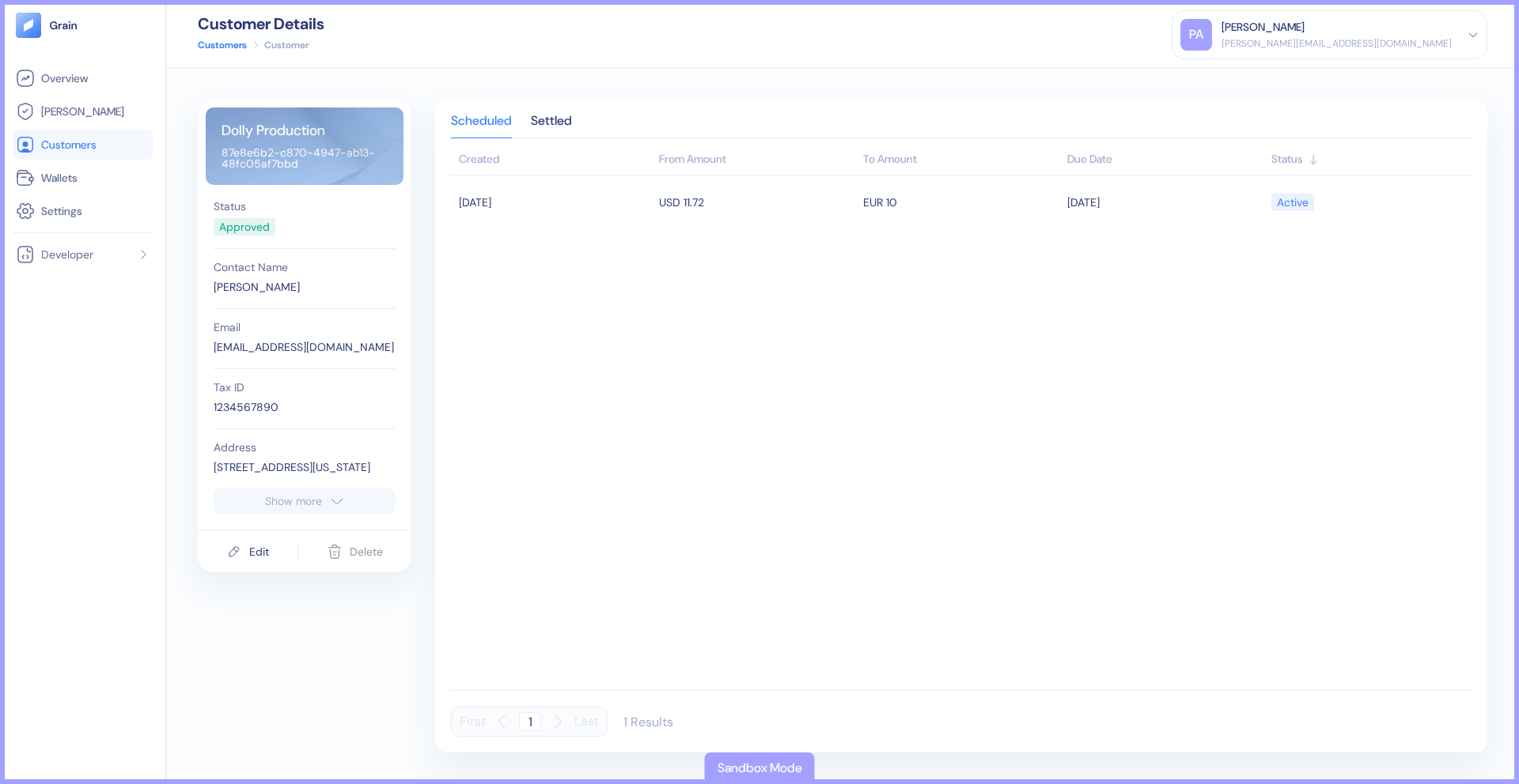
click at [94, 142] on span "Customers" at bounding box center [69, 144] width 55 height 15
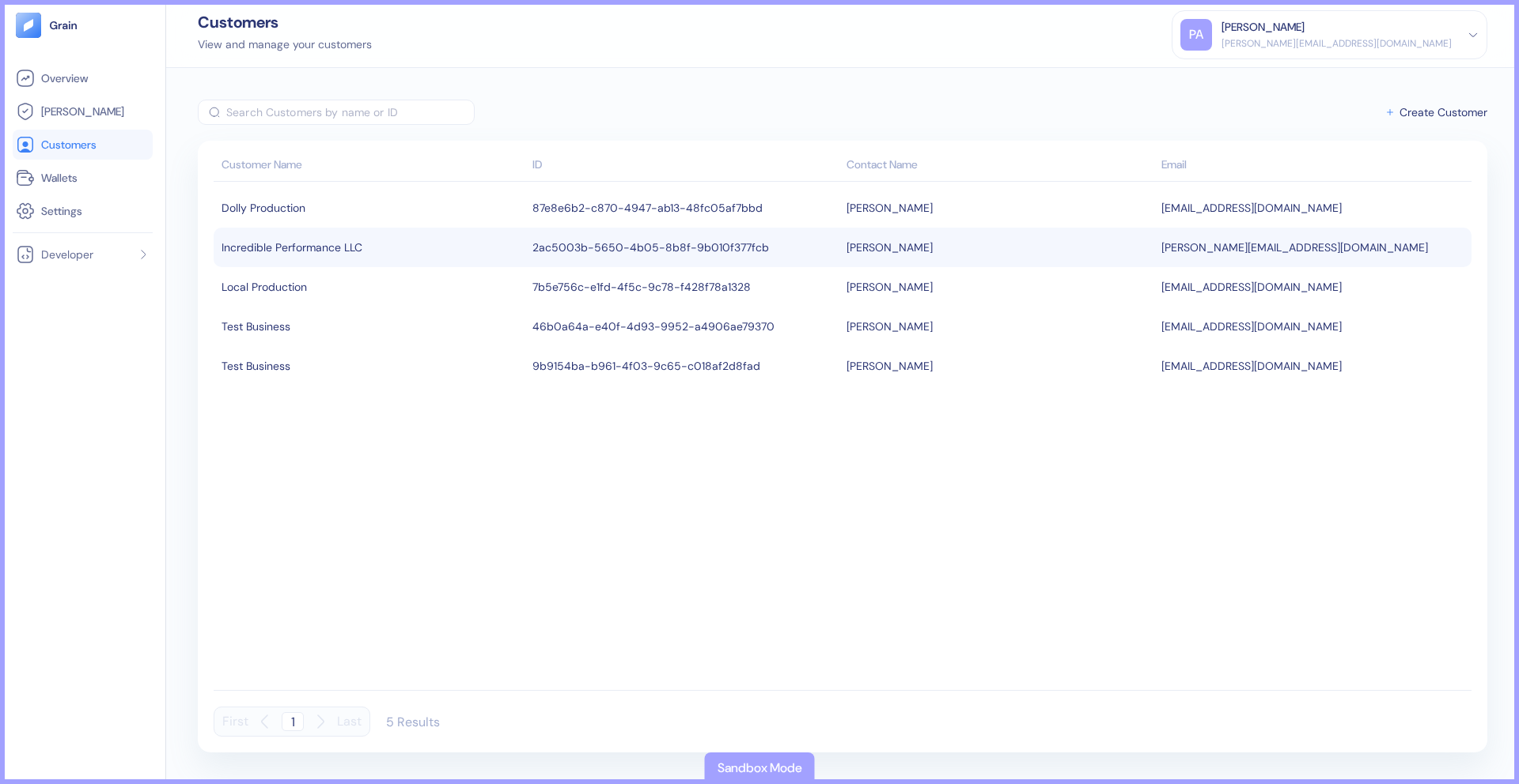
click at [388, 235] on div "Incredible Performance LLC" at bounding box center [372, 247] width 303 height 27
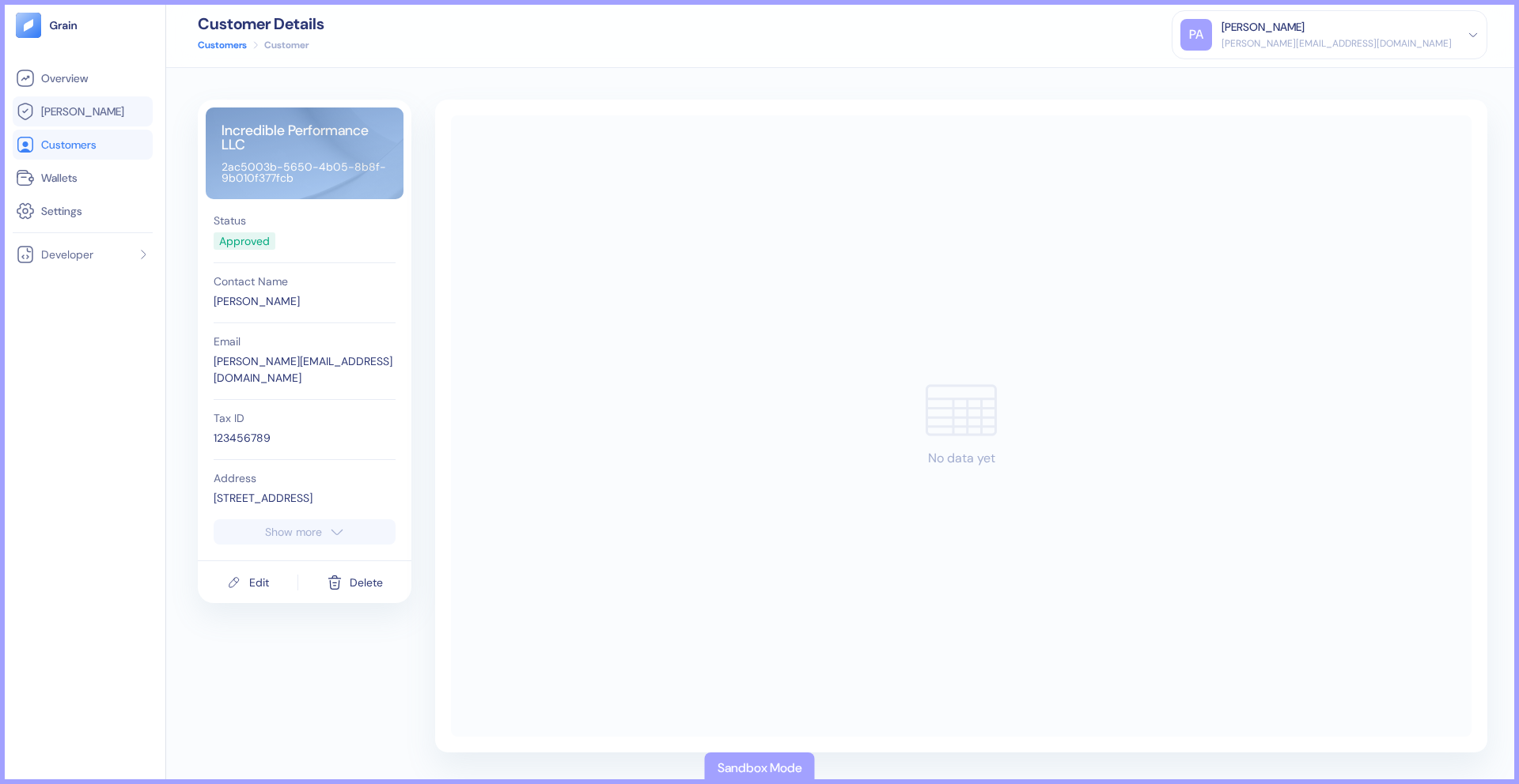
click at [74, 116] on span "[PERSON_NAME]" at bounding box center [83, 110] width 83 height 15
